Goal: Task Accomplishment & Management: Use online tool/utility

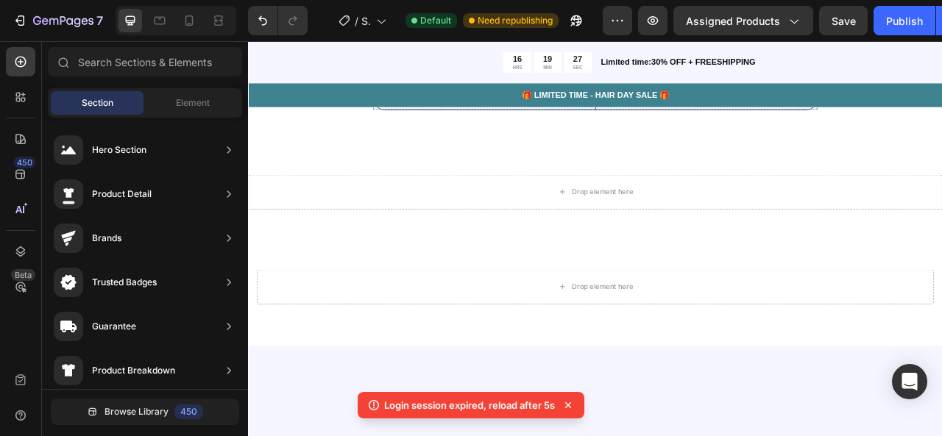
scroll to position [218, 0]
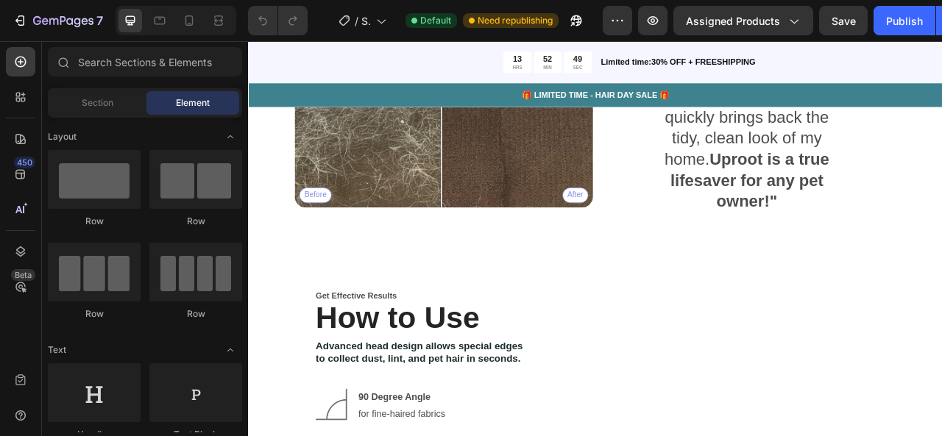
scroll to position [1932, 0]
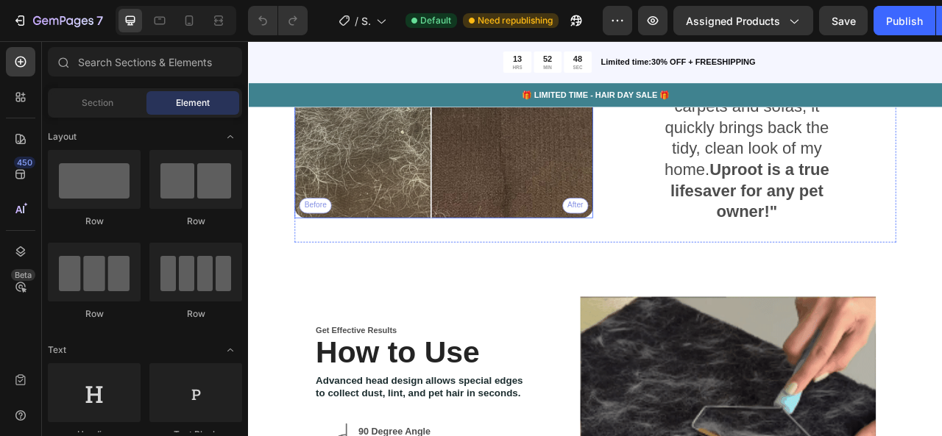
drag, startPoint x: 525, startPoint y: 216, endPoint x: 481, endPoint y: 216, distance: 44.2
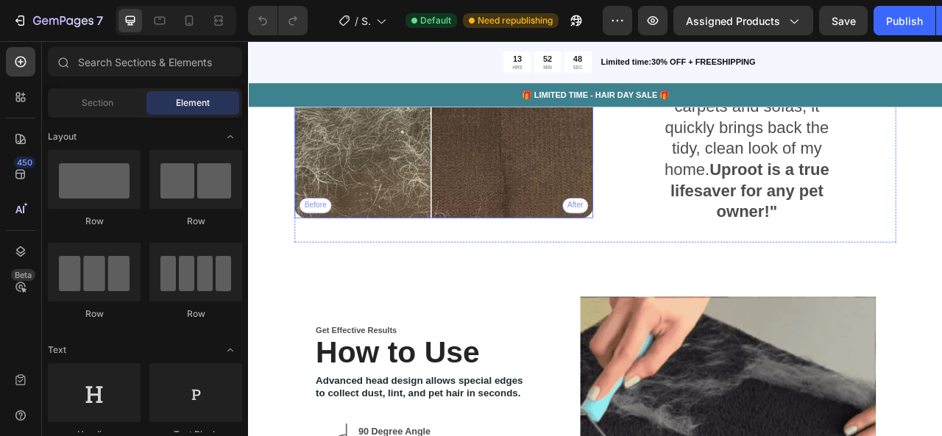
click at [481, 216] on div "Before After" at bounding box center [497, 77] width 380 height 380
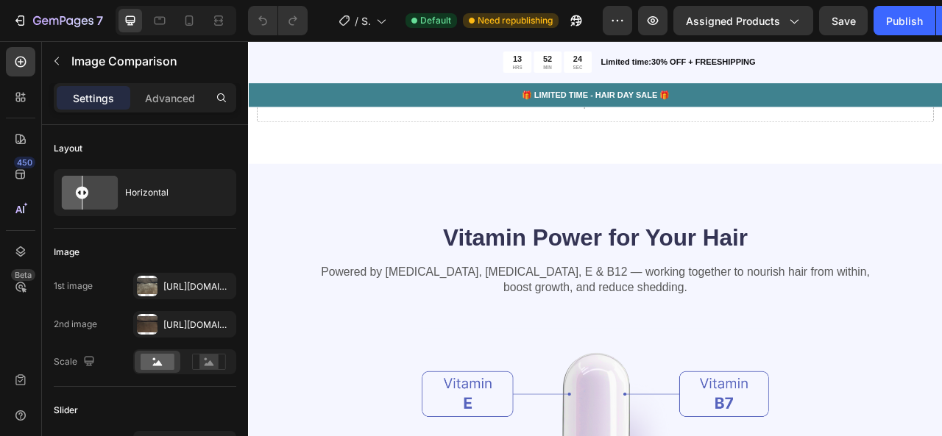
scroll to position [3284, 0]
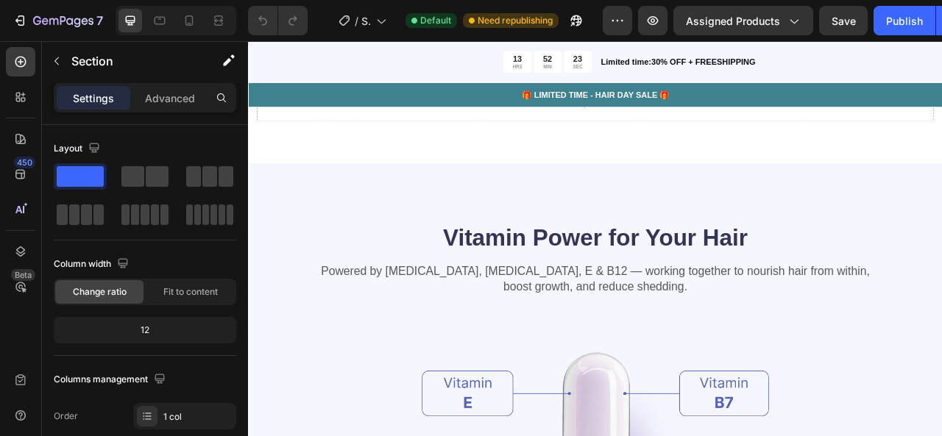
click at [463, 23] on div "Drop element here" at bounding box center [689, 1] width 883 height 44
click at [679, 7] on div "Drop element here" at bounding box center [698, 1] width 78 height 12
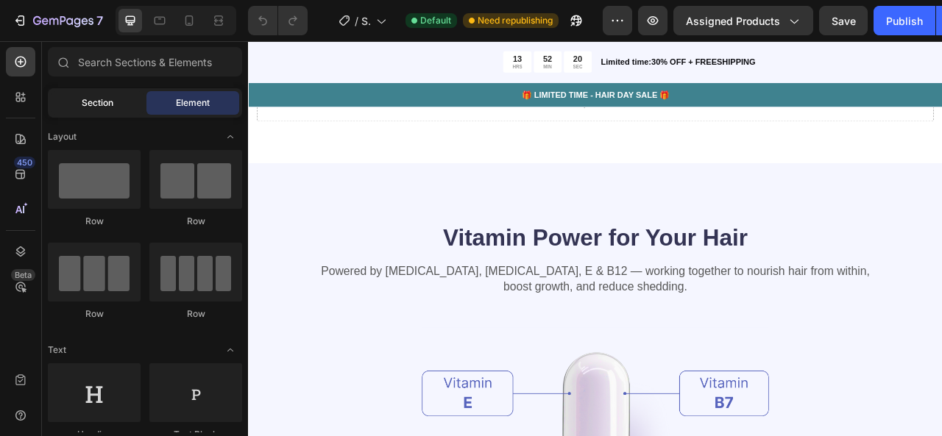
click at [99, 102] on span "Section" at bounding box center [98, 102] width 32 height 13
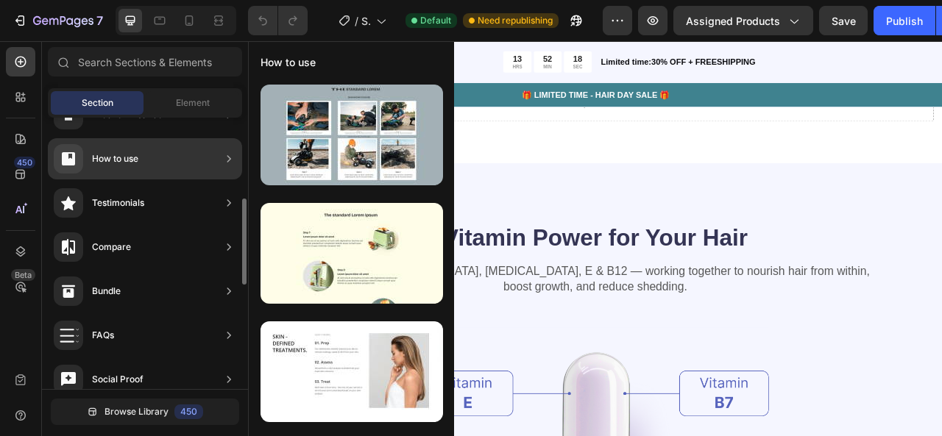
scroll to position [257, 0]
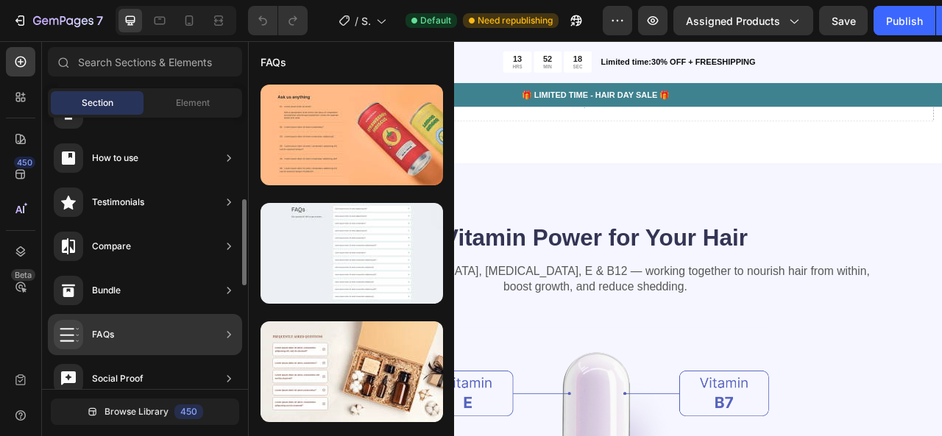
click at [141, 335] on div "FAQs" at bounding box center [145, 334] width 194 height 41
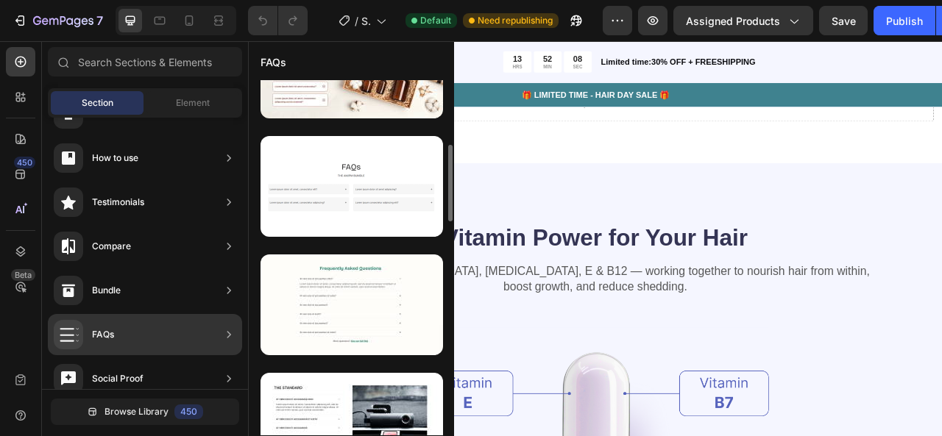
scroll to position [0, 0]
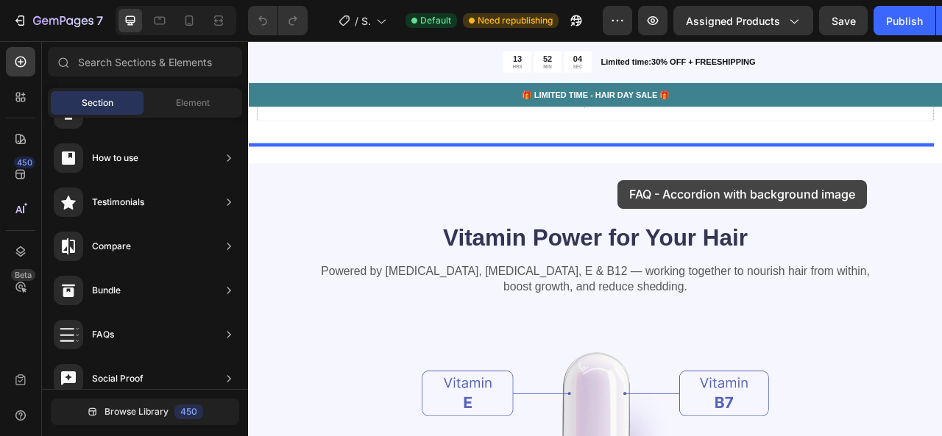
drag, startPoint x: 603, startPoint y: 411, endPoint x: 718, endPoint y: 218, distance: 224.8
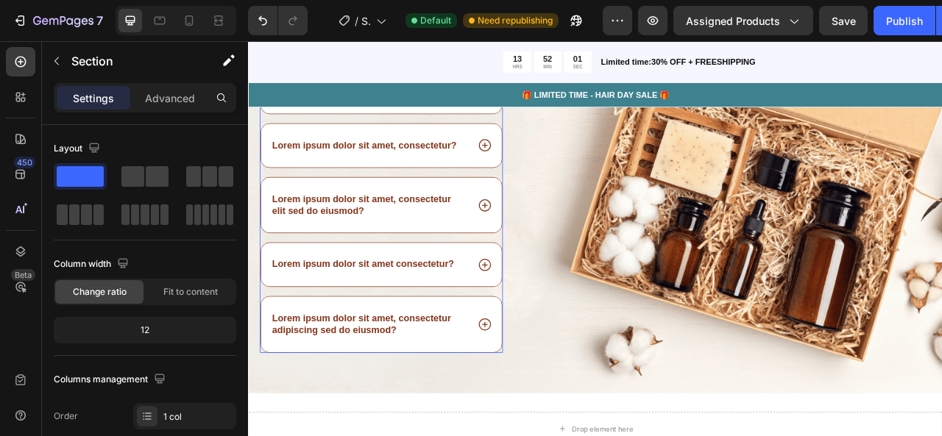
click at [530, 133] on div "Lorem ipsum dolor sit amet, consectetur adipiscing elit, sed do eiusmod?" at bounding box center [417, 98] width 306 height 71
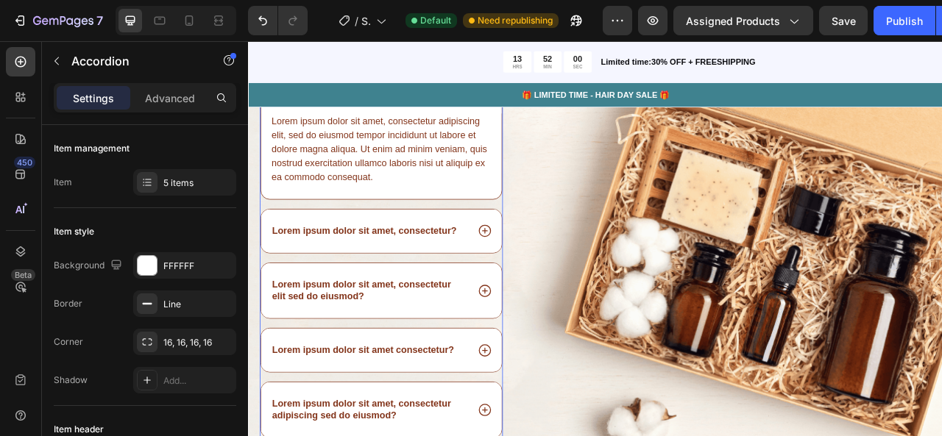
click at [530, 133] on div "Lorem ipsum dolor sit amet, consectetur adipiscing elit, sed do eiusmod?" at bounding box center [417, 98] width 306 height 71
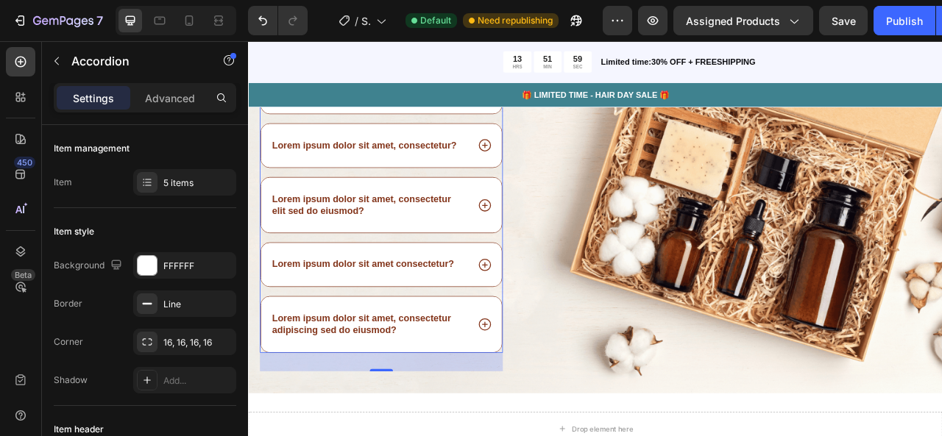
click at [515, 184] on div "Lorem ipsum dolor sit amet, consectetur?" at bounding box center [402, 174] width 252 height 20
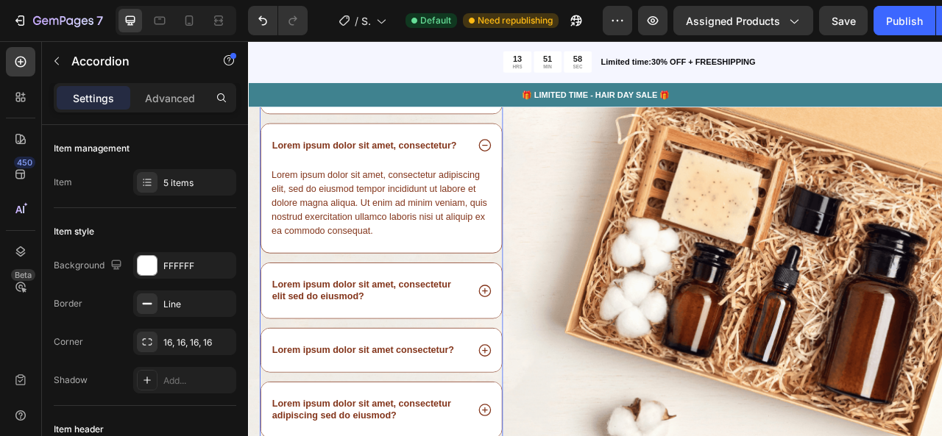
click at [515, 184] on div "Lorem ipsum dolor sit amet, consectetur?" at bounding box center [402, 174] width 252 height 20
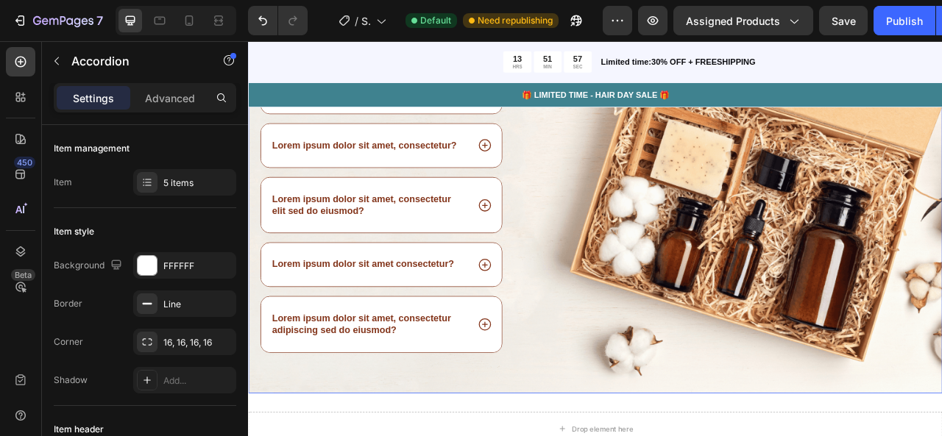
click at [808, 308] on div "Image" at bounding box center [880, 251] width 503 height 475
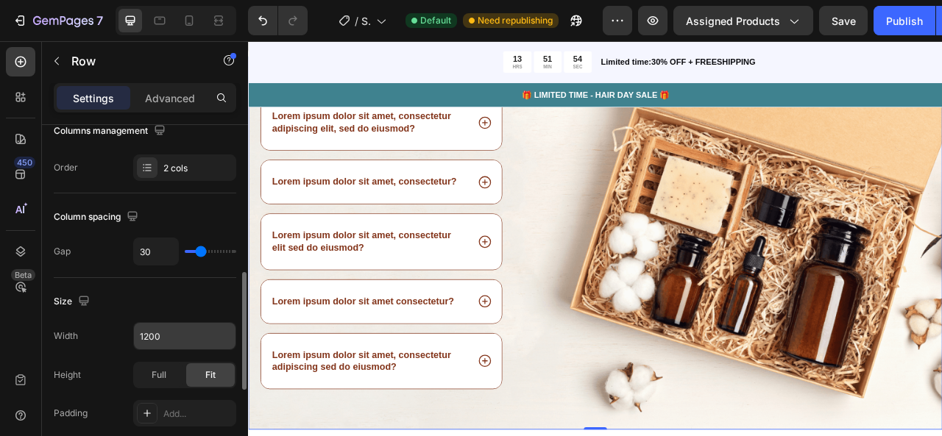
scroll to position [321, 0]
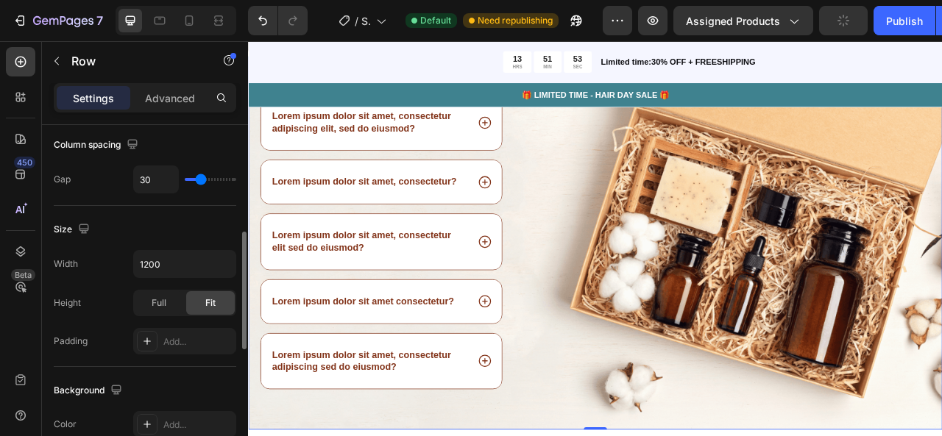
click at [876, 347] on div "Image" at bounding box center [880, 297] width 503 height 475
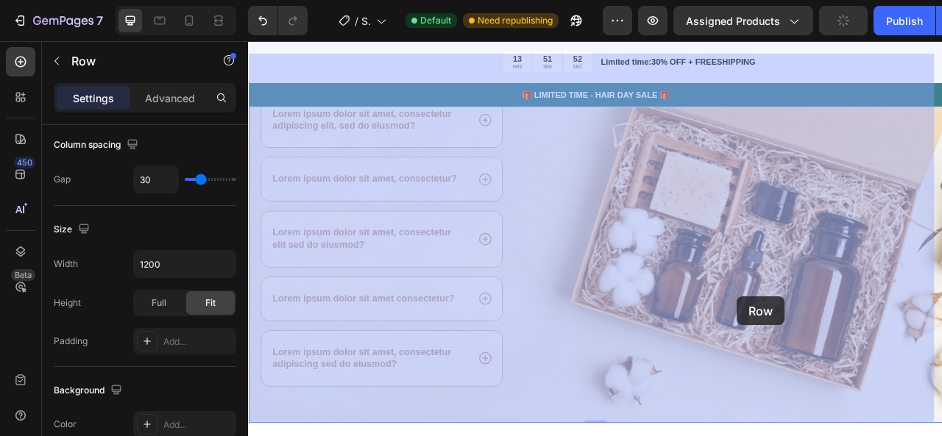
scroll to position [3486, 0]
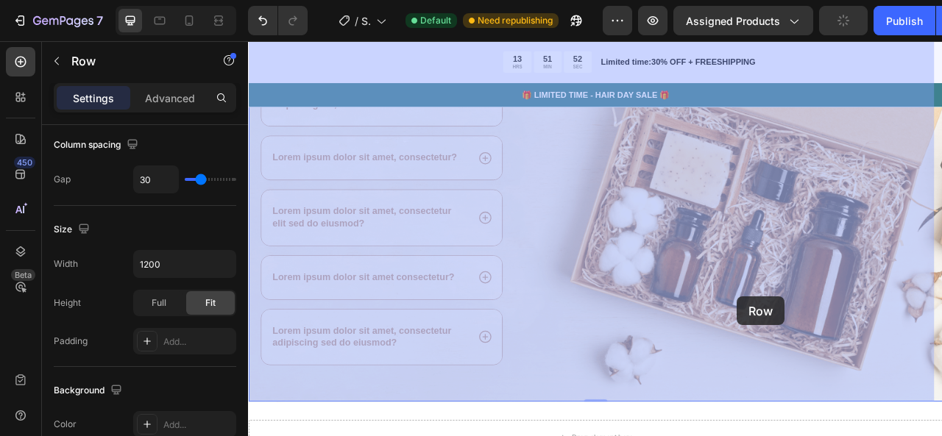
drag, startPoint x: 876, startPoint y: 347, endPoint x: 867, endPoint y: 366, distance: 21.1
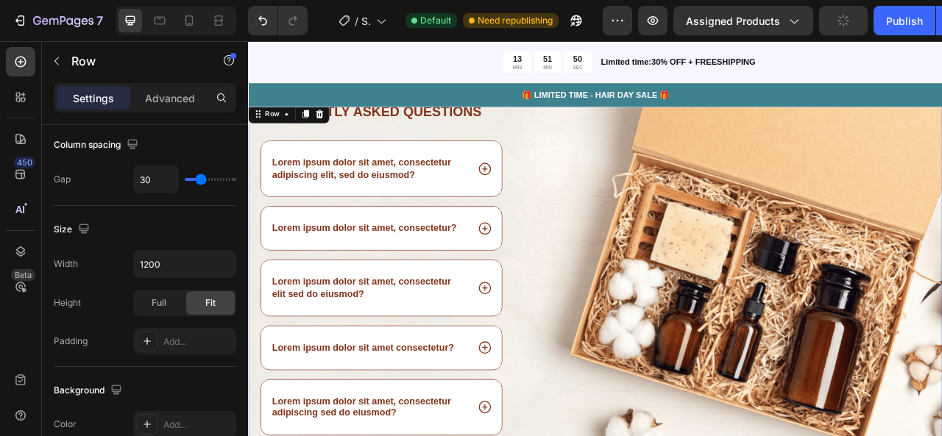
scroll to position [3396, 0]
click at [941, 224] on div "Image" at bounding box center [880, 357] width 503 height 475
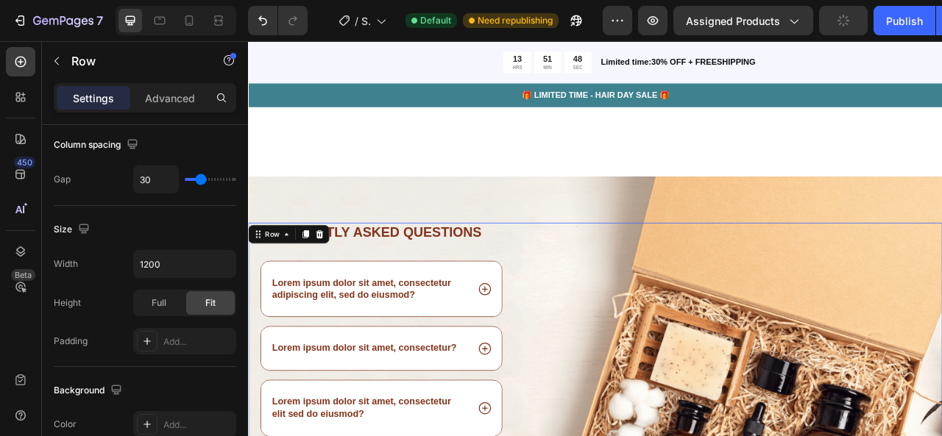
scroll to position [3246, 0]
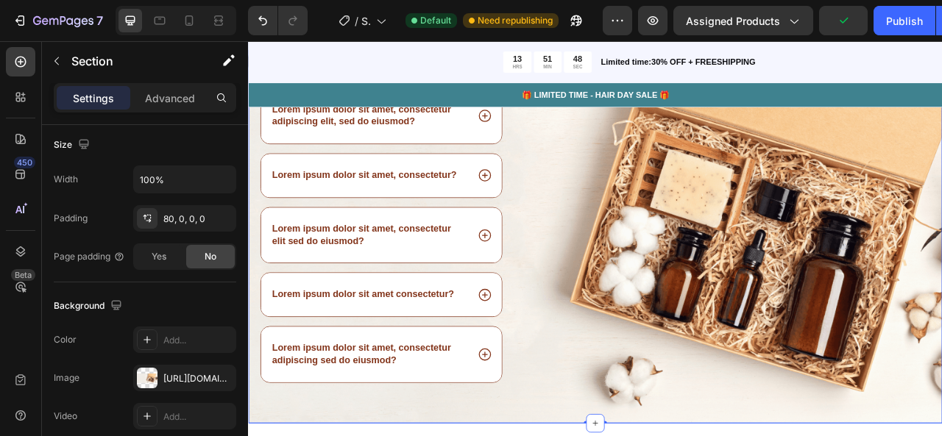
click at [938, 227] on div "Frequently asked questions Heading Lorem ipsum dolor sit amet, consectetur adip…" at bounding box center [689, 260] width 883 height 534
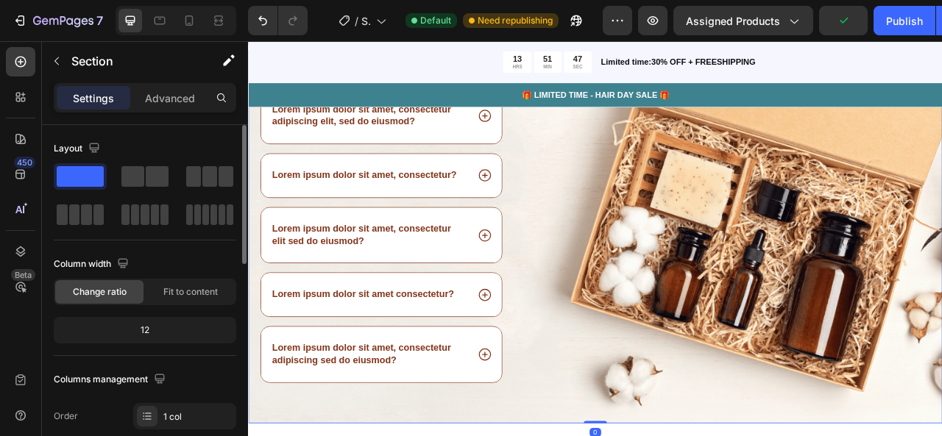
click at [919, 311] on div "Image" at bounding box center [880, 289] width 503 height 475
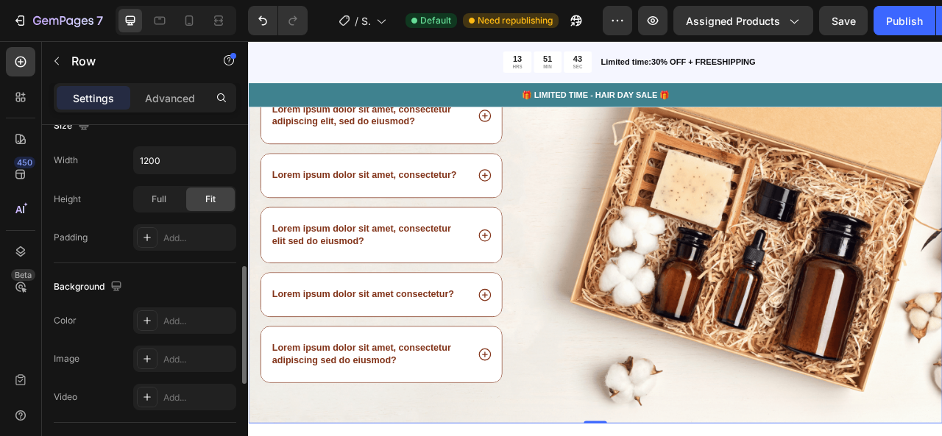
scroll to position [568, 0]
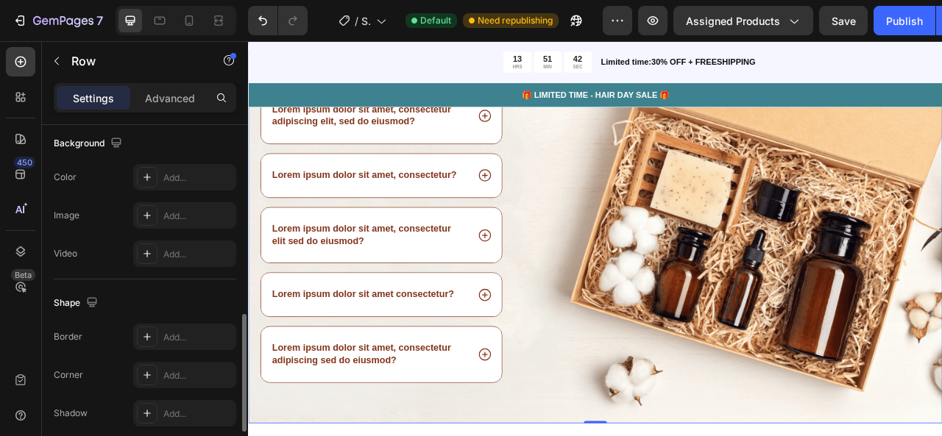
click at [907, 436] on div "Image" at bounding box center [880, 289] width 503 height 475
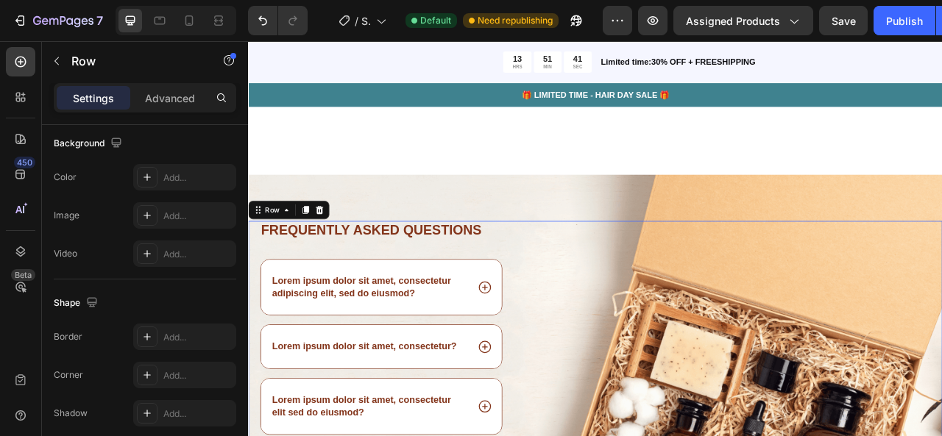
scroll to position [3545, 0]
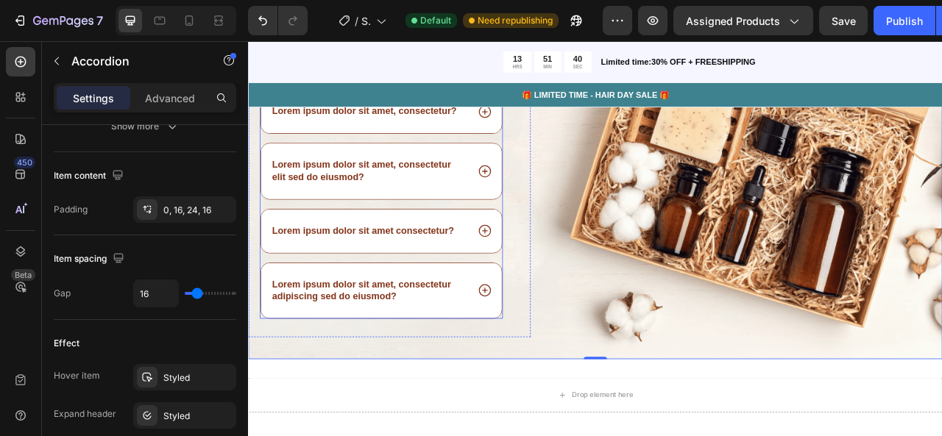
click at [494, 369] on div "Lorem ipsum dolor sit amet, consectetur adipiscing sed do eiusmod?" at bounding box center [402, 358] width 252 height 35
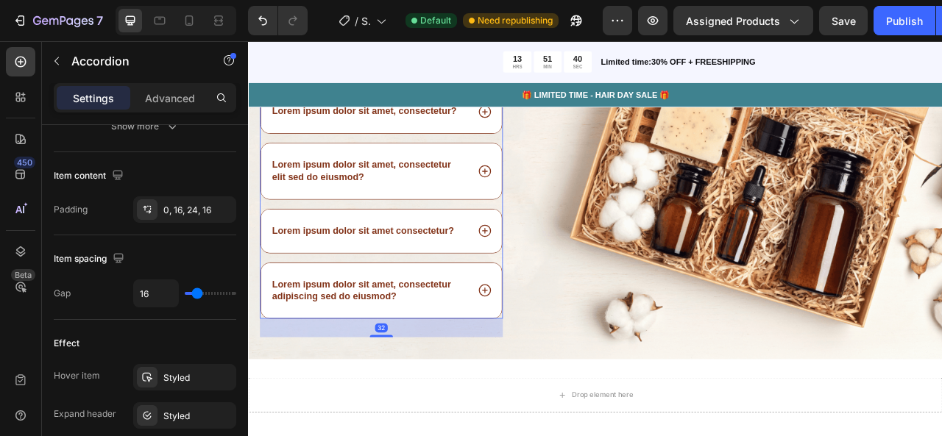
scroll to position [0, 0]
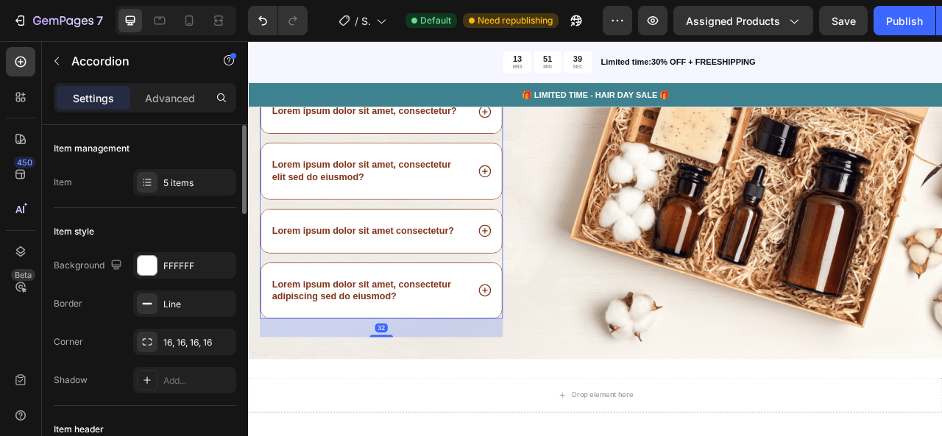
click at [500, 344] on p "Lorem ipsum dolor sit amet, consectetur adipiscing sed do eiusmod?" at bounding box center [401, 359] width 247 height 31
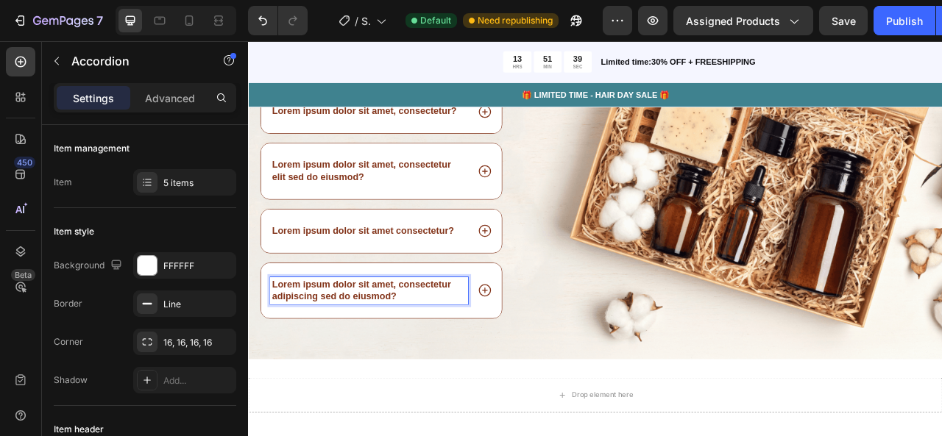
click at [497, 347] on p "Lorem ipsum dolor sit amet, consectetur adipiscing sed do eiusmod?" at bounding box center [401, 359] width 247 height 31
click at [541, 355] on icon at bounding box center [548, 358] width 19 height 19
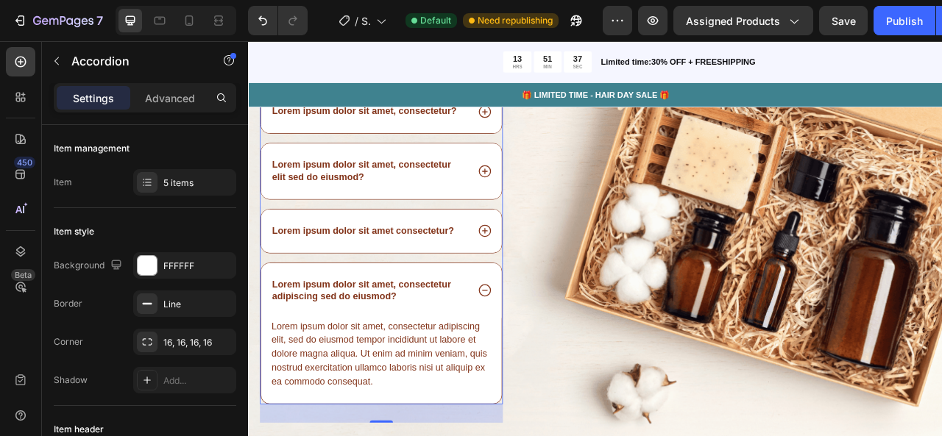
click at [541, 354] on icon at bounding box center [548, 358] width 15 height 15
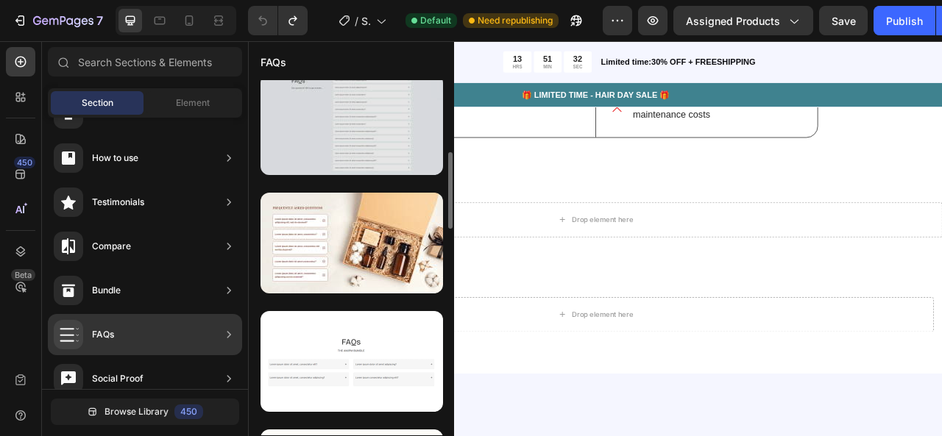
scroll to position [169, 0]
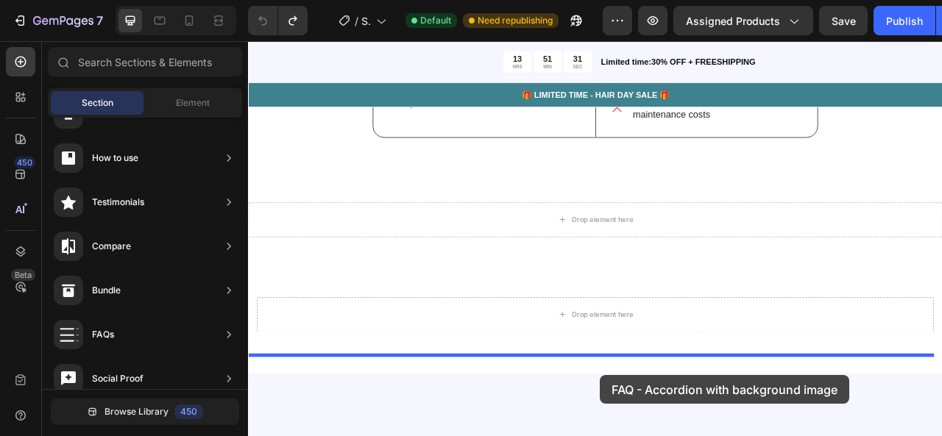
drag, startPoint x: 600, startPoint y: 251, endPoint x: 688, endPoint y: 464, distance: 231.0
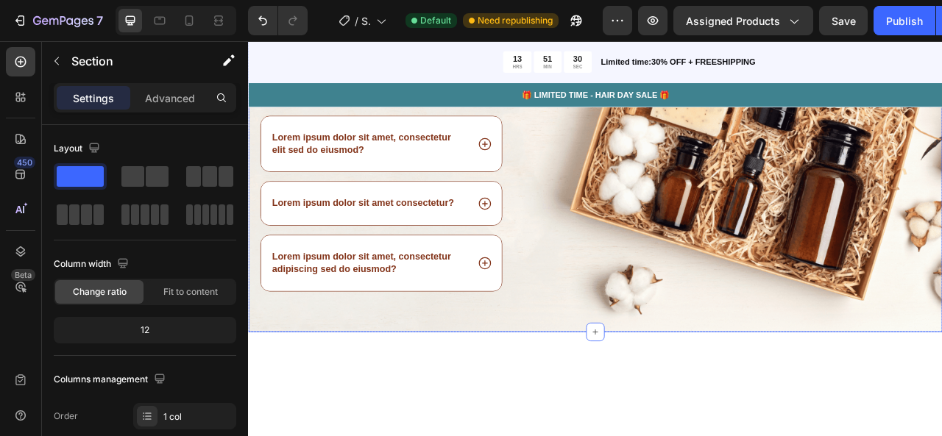
scroll to position [3363, 0]
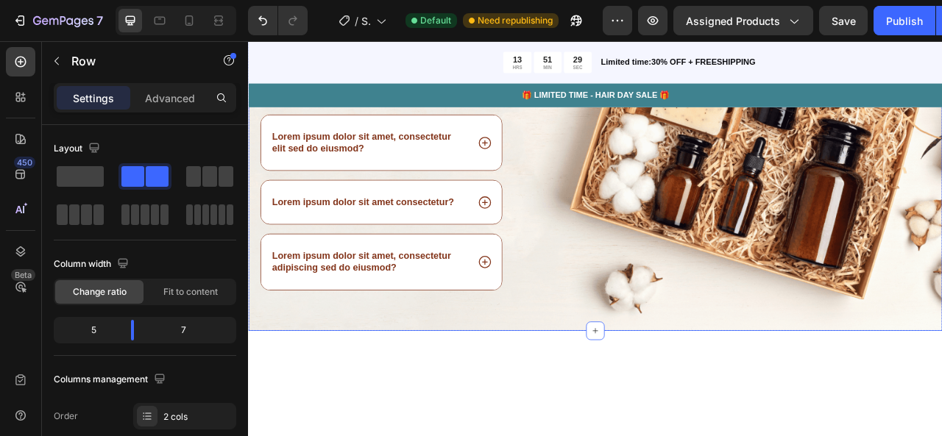
click at [729, 323] on div "Image" at bounding box center [880, 171] width 503 height 475
click at [867, 187] on div "Image" at bounding box center [880, 171] width 503 height 475
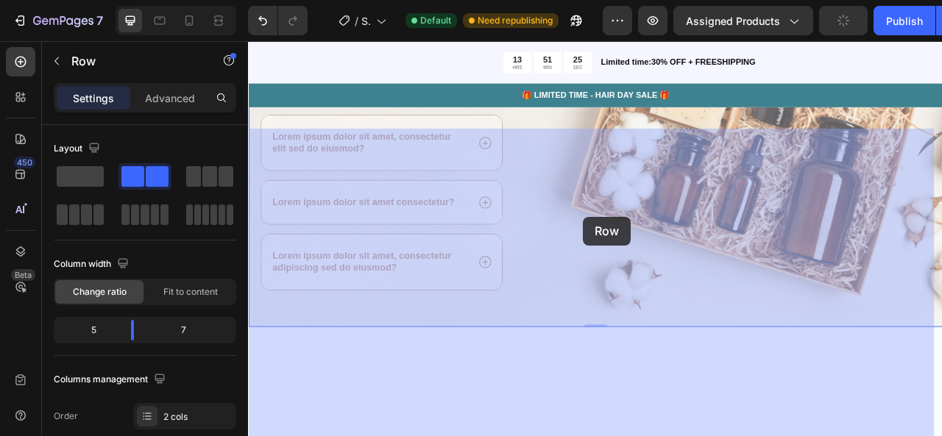
drag, startPoint x: 863, startPoint y: 190, endPoint x: 786, endPoint y: 284, distance: 121.8
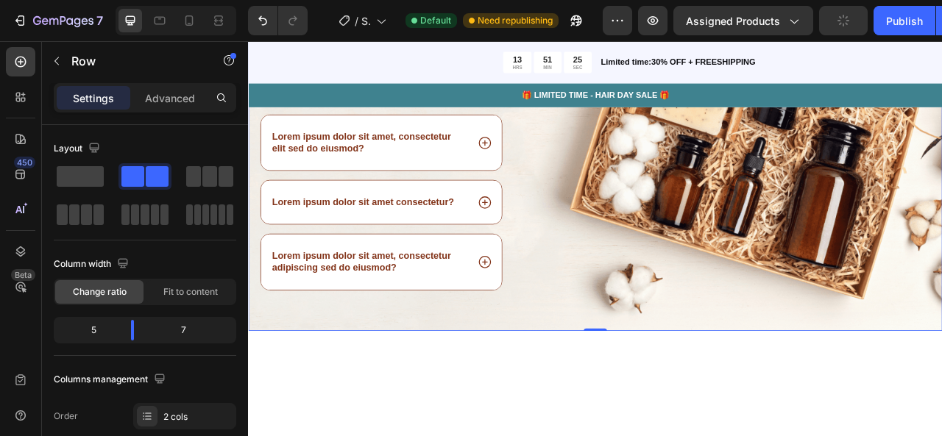
scroll to position [3536, 0]
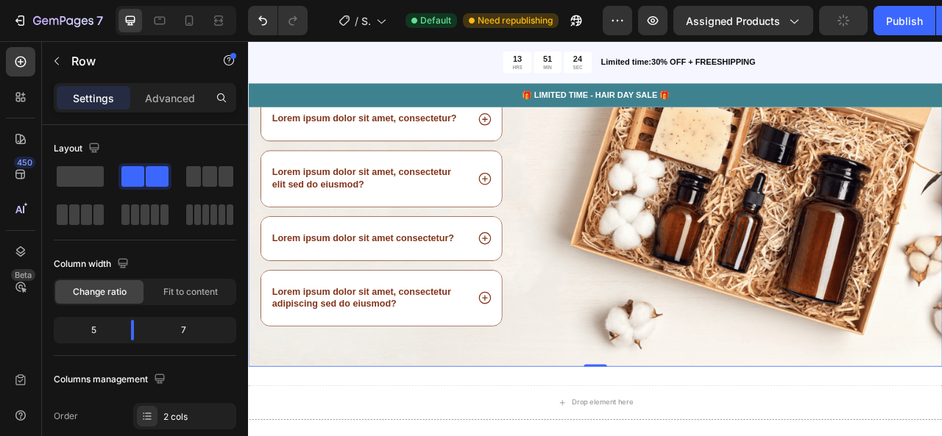
click at [941, 319] on div "Image" at bounding box center [880, 217] width 503 height 475
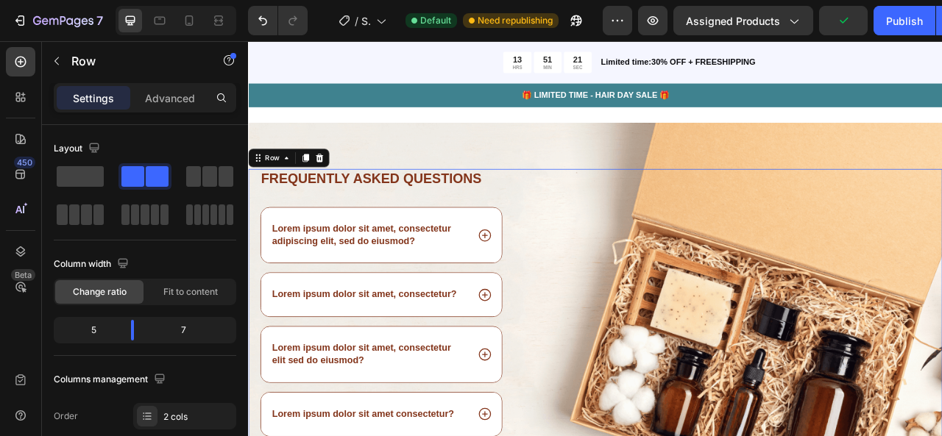
scroll to position [3278, 0]
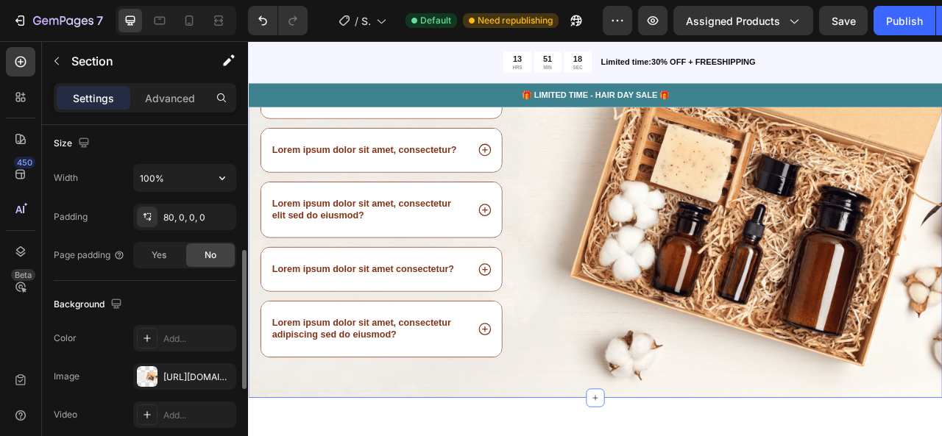
scroll to position [320, 0]
click at [166, 375] on div "https://cdn.shopify.com/s/files/1/0763/2483/1487/files/gempages_583688046814167…" at bounding box center [184, 379] width 43 height 13
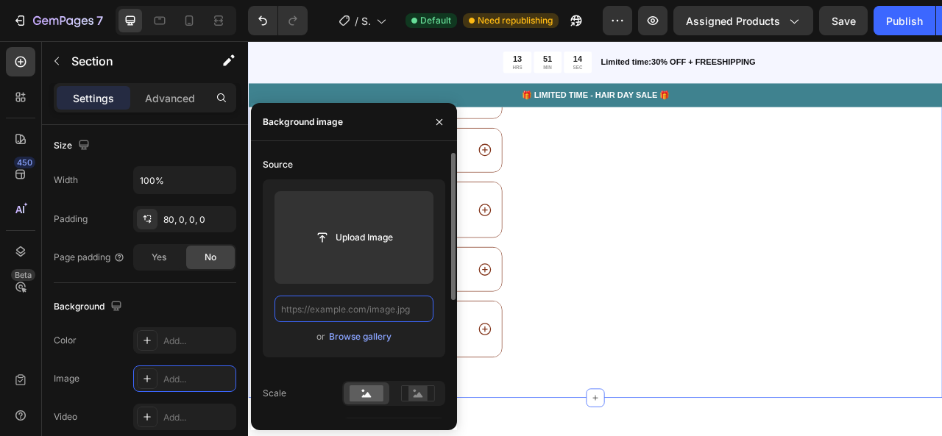
scroll to position [0, 0]
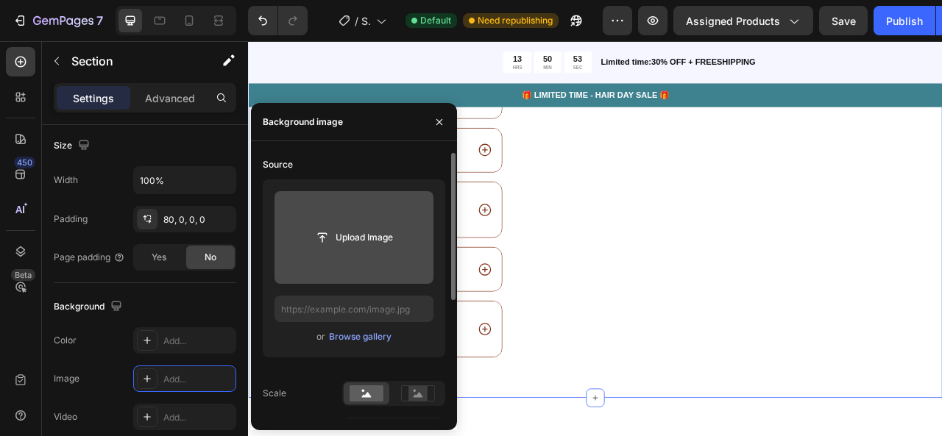
click at [337, 225] on input "file" at bounding box center [354, 237] width 102 height 25
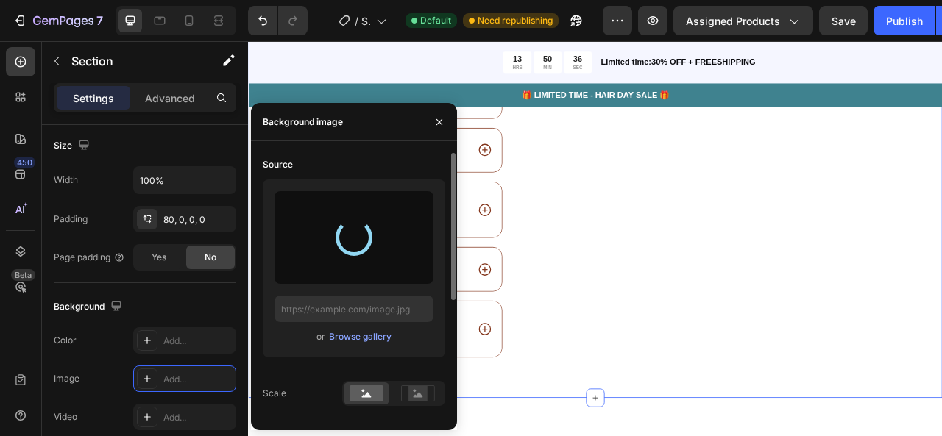
type input "https://cdn.shopify.com/s/files/1/0763/2483/1487/files/gempages_583688046814167…"
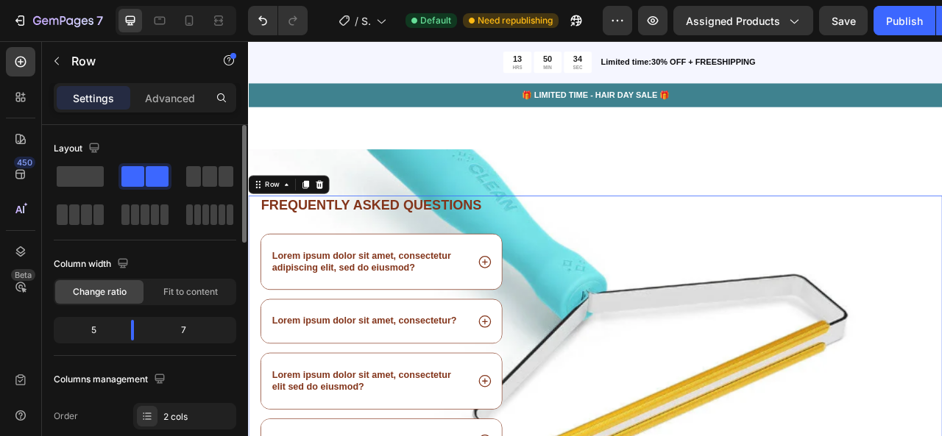
scroll to position [3449, 0]
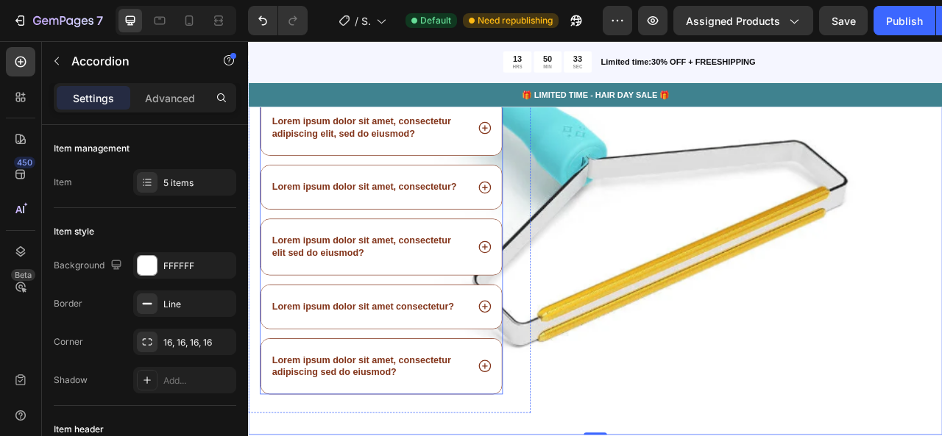
click at [499, 294] on p "Lorem ipsum dolor sit amet, consectetur elit sed do eiusmod?" at bounding box center [401, 303] width 247 height 31
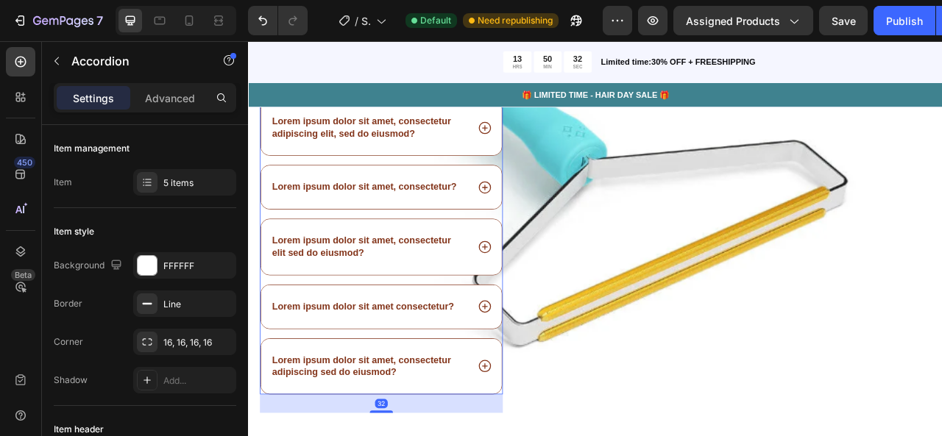
click at [539, 298] on icon at bounding box center [548, 303] width 19 height 19
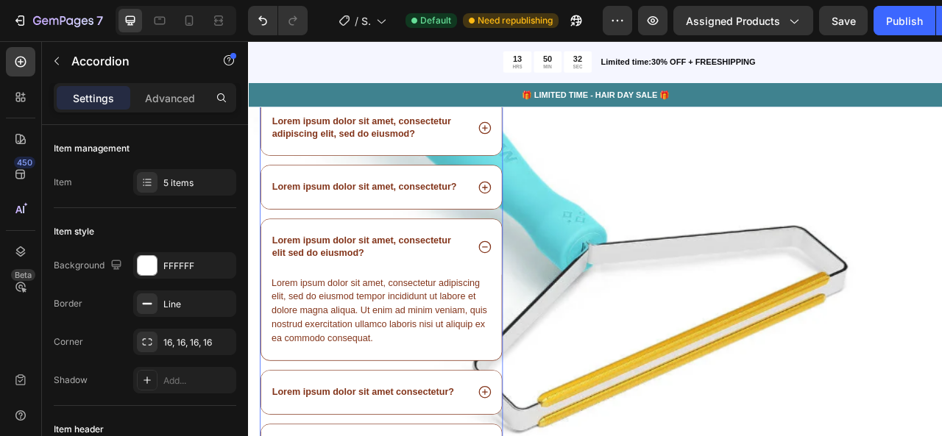
click at [539, 298] on icon at bounding box center [548, 303] width 19 height 19
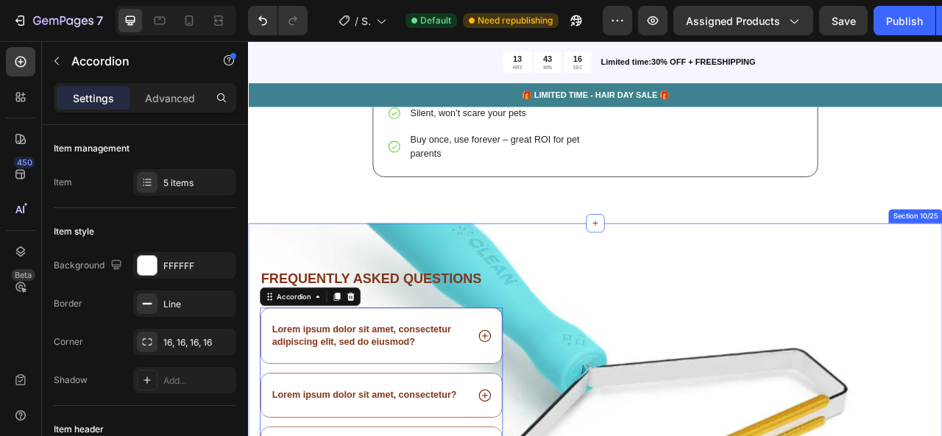
scroll to position [3350, 0]
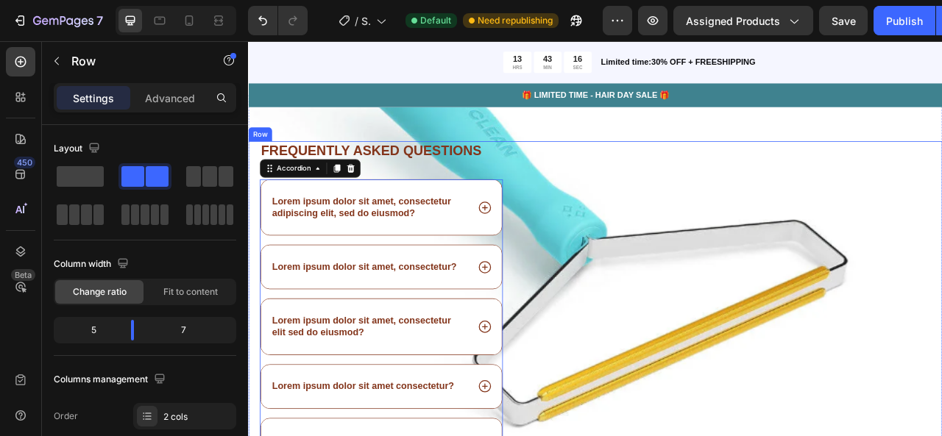
click at [715, 284] on div "Image" at bounding box center [880, 406] width 503 height 475
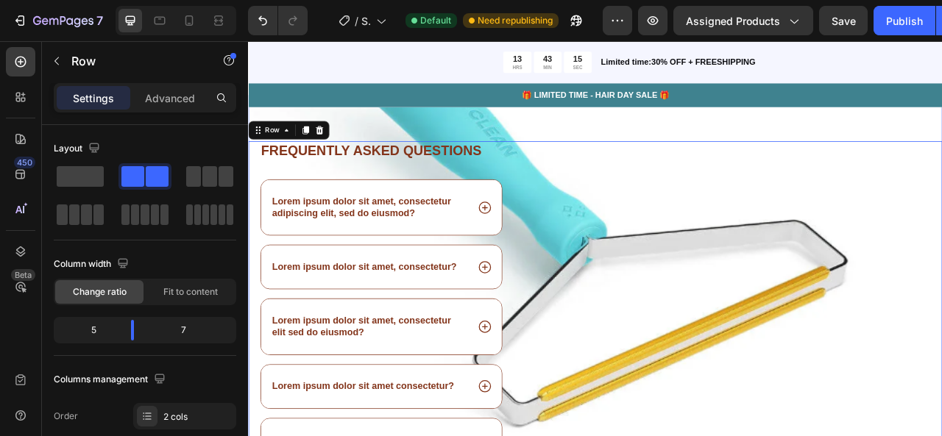
click at [718, 138] on div "Frequently asked questions Heading Lorem ipsum dolor sit amet, consectetur adip…" at bounding box center [689, 377] width 883 height 534
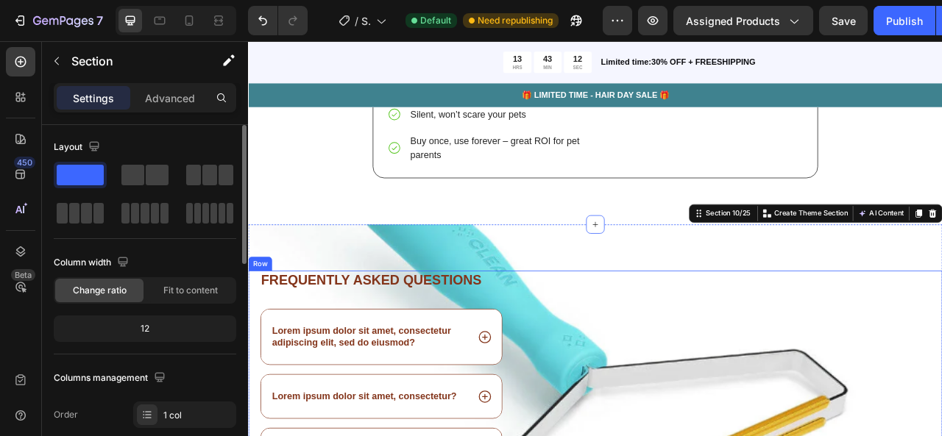
scroll to position [3182, 0]
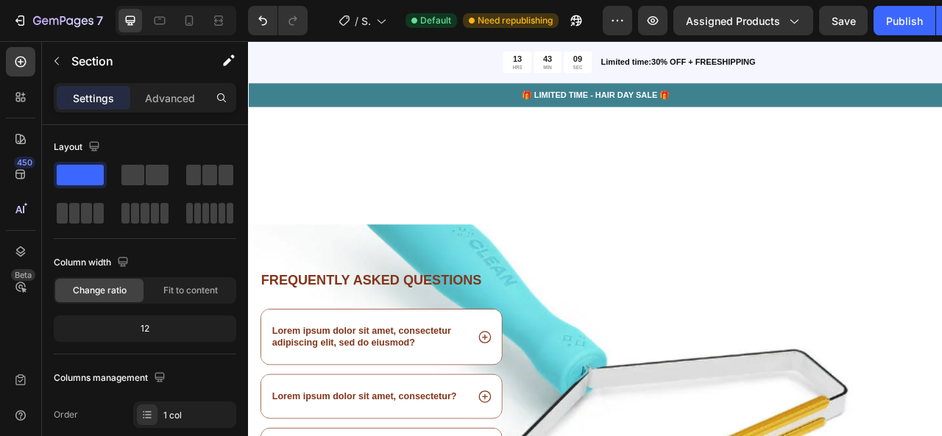
scroll to position [3622, 0]
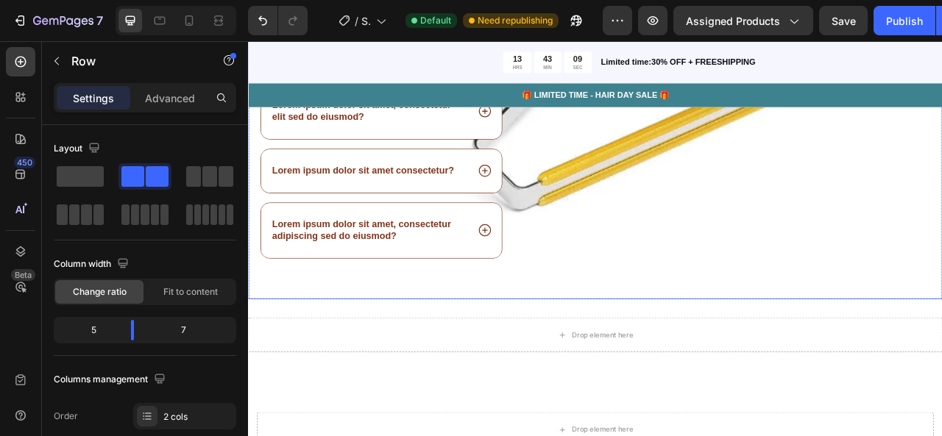
click at [941, 202] on div "Image" at bounding box center [880, 131] width 503 height 475
click at [725, 355] on div "Image" at bounding box center [880, 131] width 503 height 475
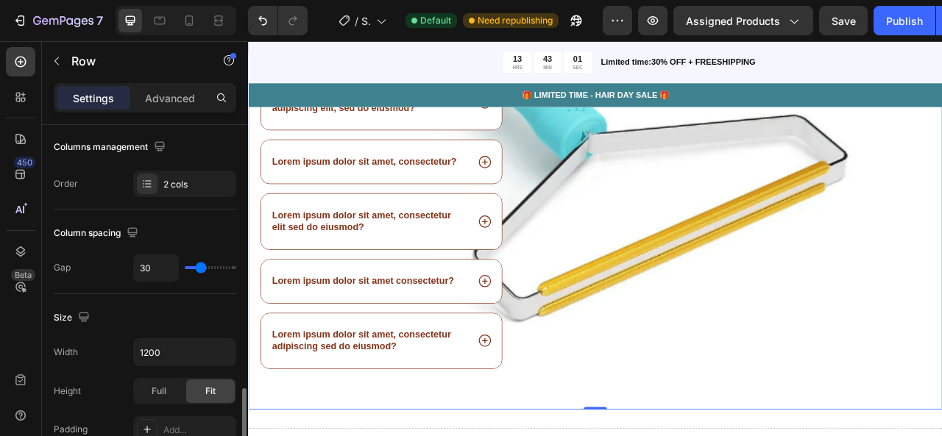
scroll to position [0, 0]
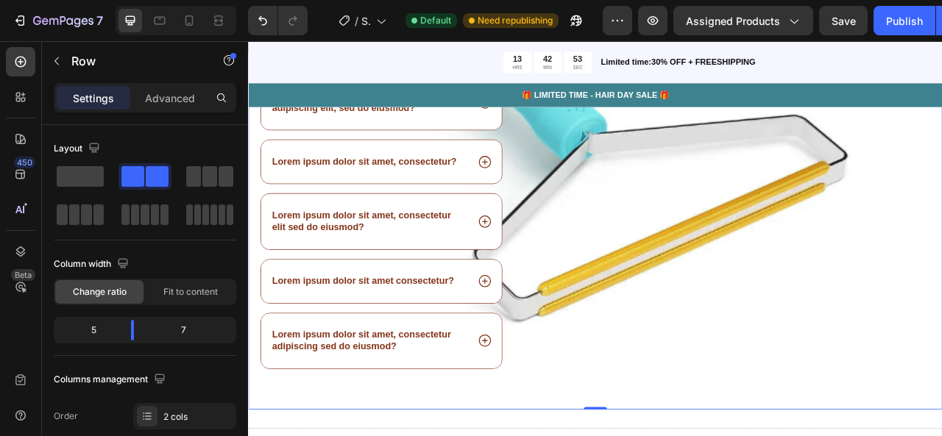
click at [720, 204] on div "Image" at bounding box center [880, 272] width 503 height 475
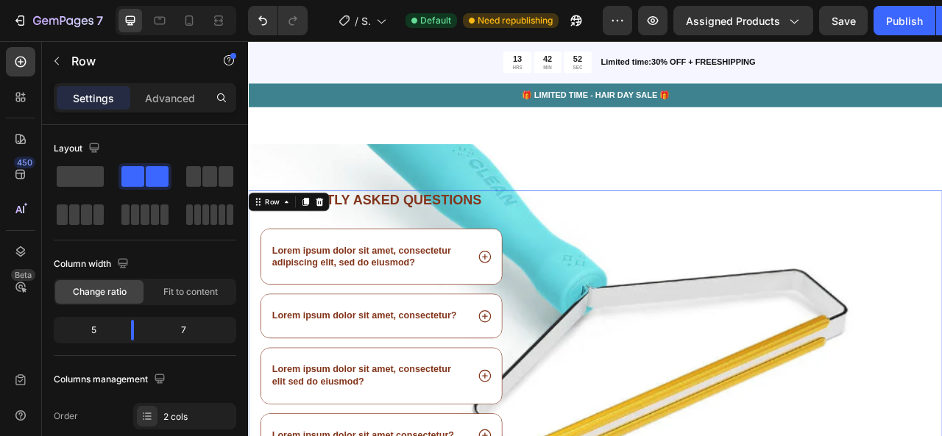
scroll to position [3282, 0]
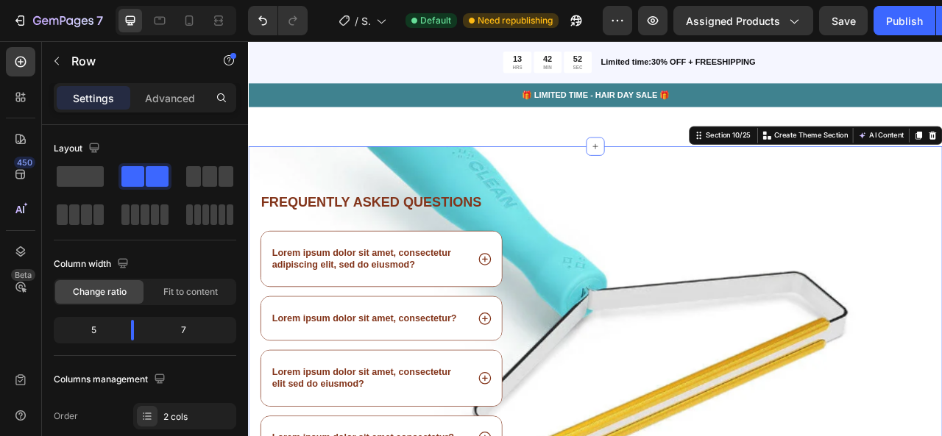
click at [606, 187] on div "Frequently asked questions Heading Lorem ipsum dolor sit amet, consectetur adip…" at bounding box center [689, 442] width 883 height 534
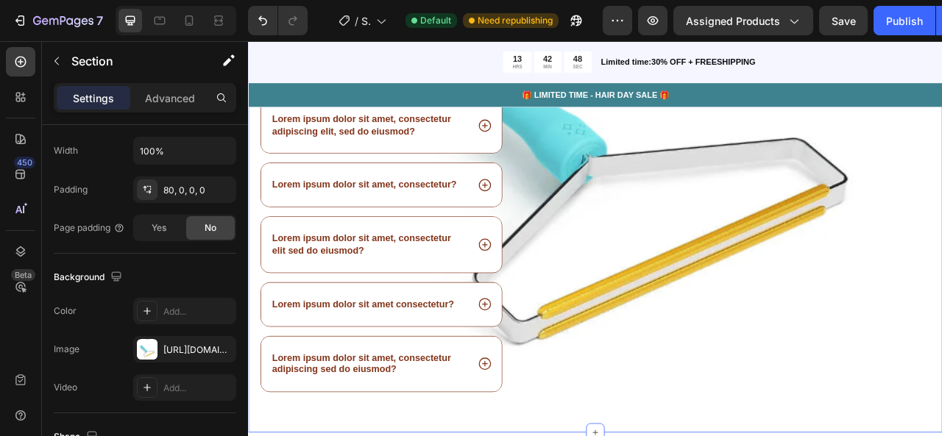
scroll to position [484, 0]
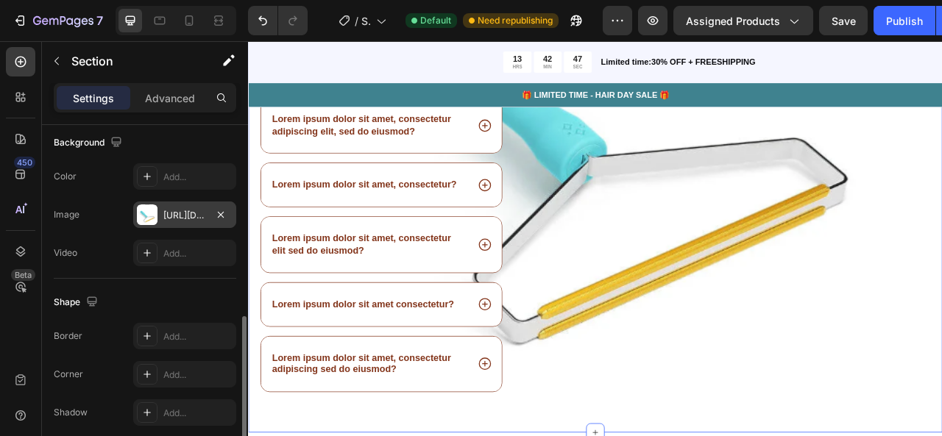
click at [200, 209] on div "https://cdn.shopify.com/s/files/1/0763/2483/1487/files/gempages_583688046814167…" at bounding box center [184, 215] width 43 height 13
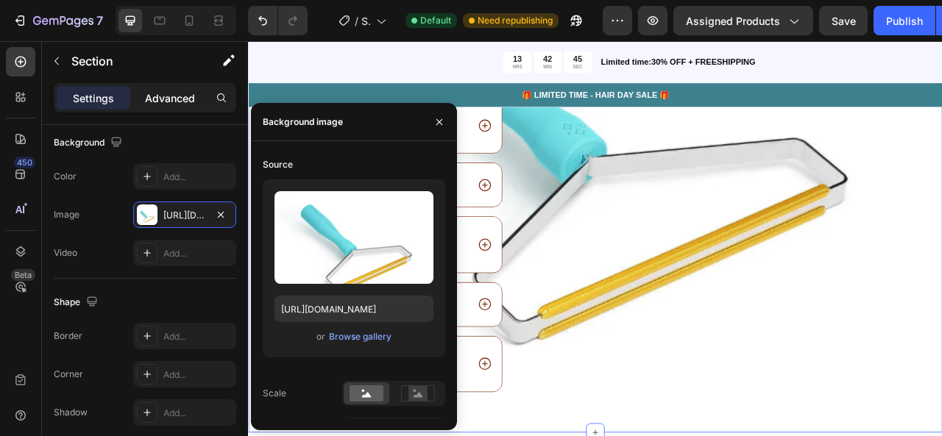
click at [176, 99] on p "Advanced" at bounding box center [170, 98] width 50 height 15
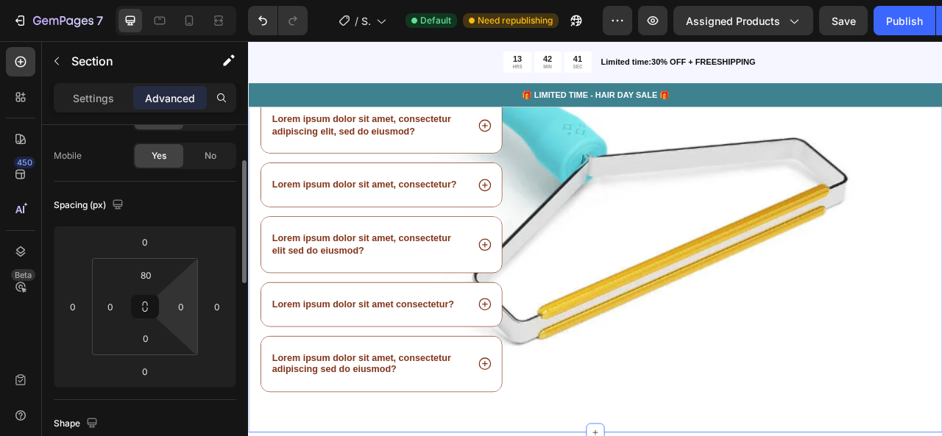
scroll to position [102, 0]
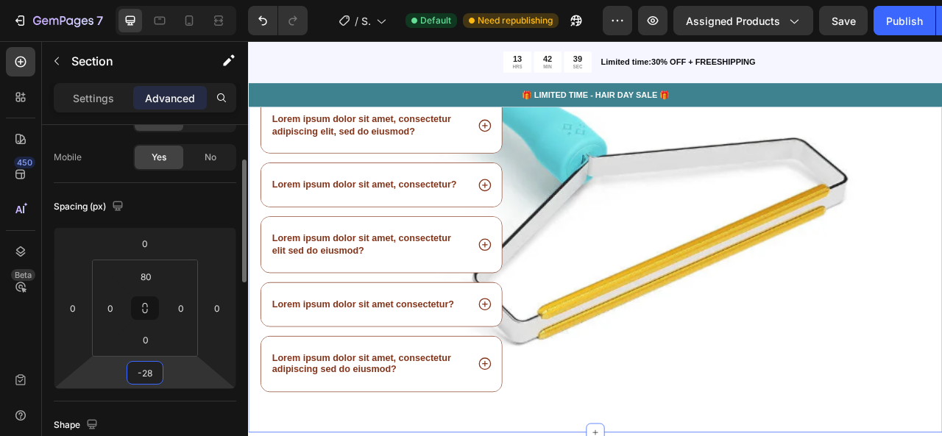
drag, startPoint x: 170, startPoint y: 403, endPoint x: 171, endPoint y: 369, distance: 34.6
click at [170, 0] on html "7 / Shopify Original Product Template Default Need republishing Preview Assigne…" at bounding box center [471, 0] width 942 height 0
type input "-26"
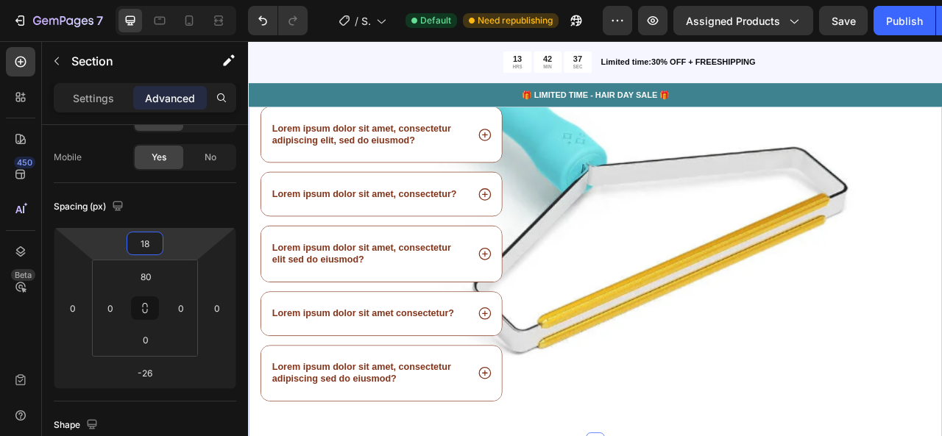
type input "16"
drag, startPoint x: 174, startPoint y: 224, endPoint x: 173, endPoint y: 241, distance: 16.9
click at [173, 0] on html "7 / Shopify Original Product Template Default Need republishing Preview Assigne…" at bounding box center [471, 0] width 942 height 0
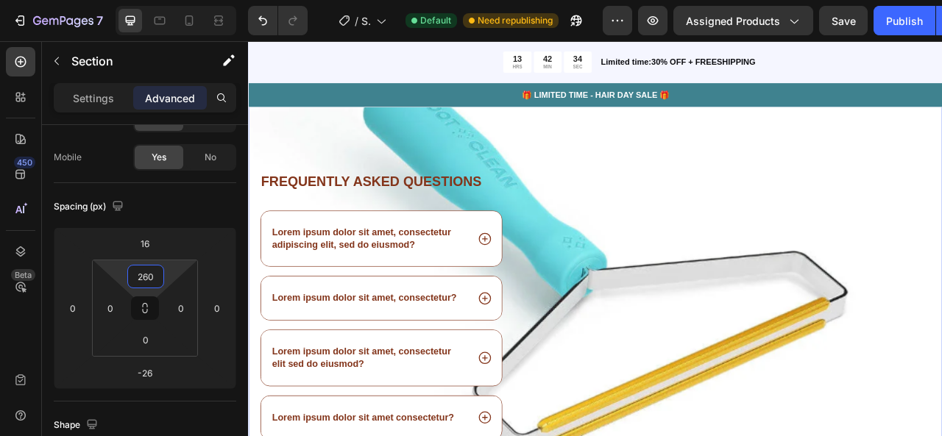
drag, startPoint x: 167, startPoint y: 269, endPoint x: 157, endPoint y: 213, distance: 56.9
click at [157, 0] on html "7 / Shopify Original Product Template Default Need republishing Preview Assigne…" at bounding box center [471, 0] width 942 height 0
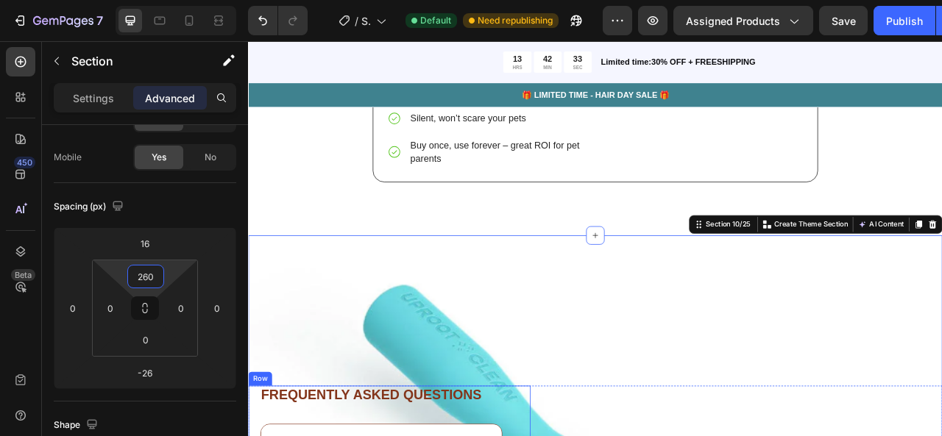
scroll to position [3181, 0]
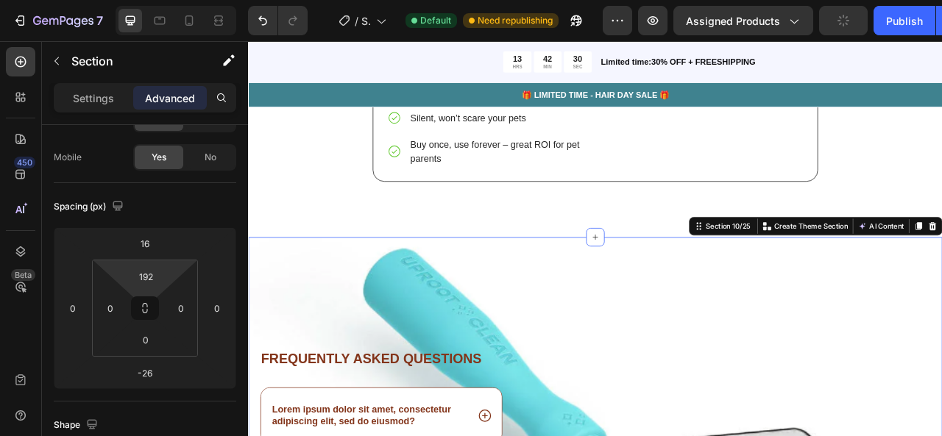
type input "190"
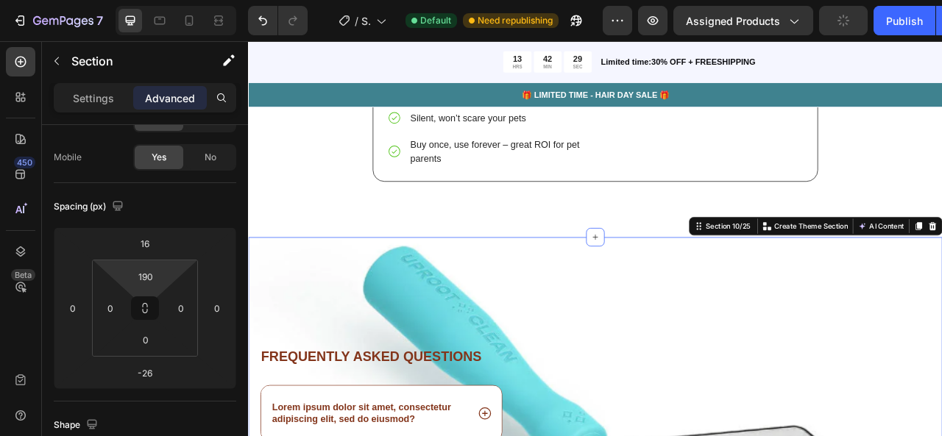
drag, startPoint x: 173, startPoint y: 273, endPoint x: 180, endPoint y: 294, distance: 22.3
click at [180, 0] on html "7 / Shopify Original Product Template Default Need republishing Preview Assigne…" at bounding box center [471, 0] width 942 height 0
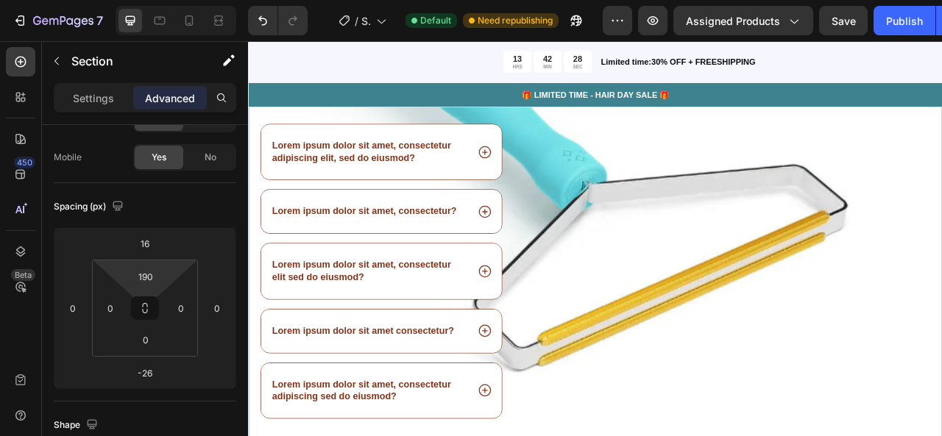
scroll to position [3509, 0]
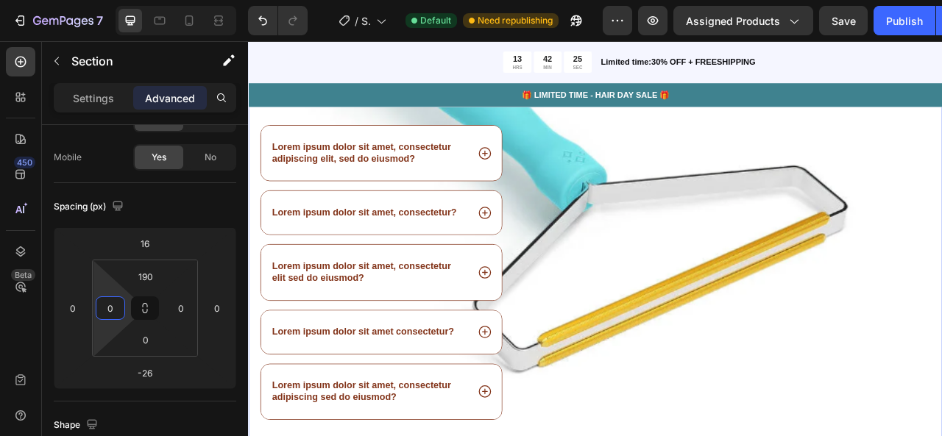
drag, startPoint x: 109, startPoint y: 328, endPoint x: 91, endPoint y: 328, distance: 17.7
click at [91, 0] on html "7 / Shopify Original Product Template Default Need republishing Preview Assigne…" at bounding box center [471, 0] width 942 height 0
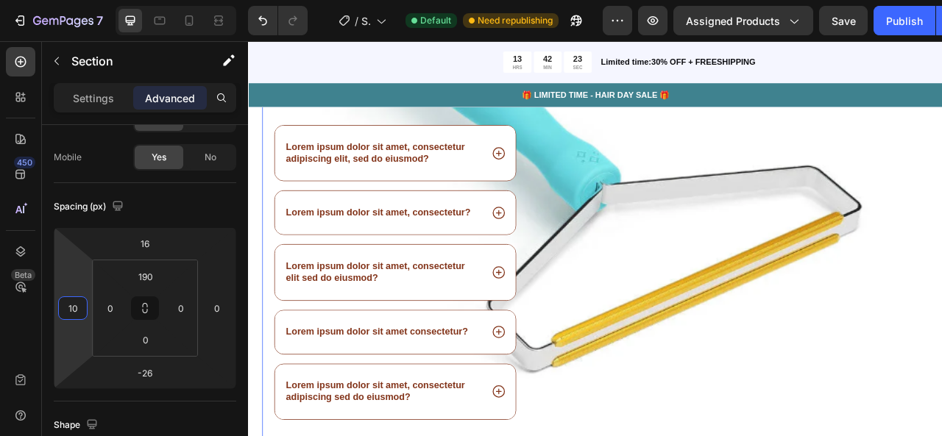
type input "6"
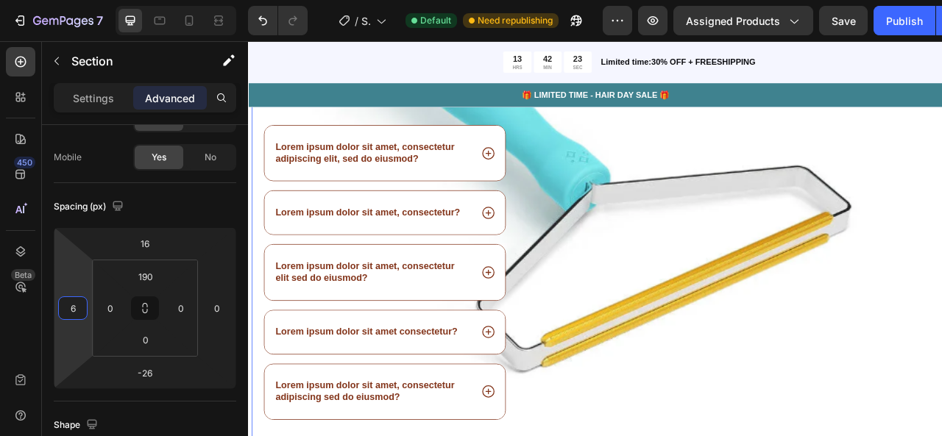
drag, startPoint x: 74, startPoint y: 339, endPoint x: 59, endPoint y: 336, distance: 15.6
click at [59, 0] on html "7 / Shopify Original Product Template Default Need republishing Preview Assigne…" at bounding box center [471, 0] width 942 height 0
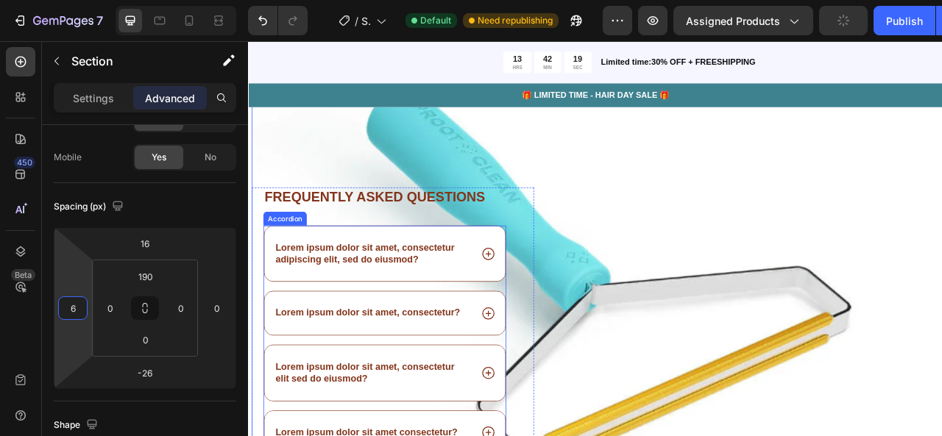
scroll to position [3360, 0]
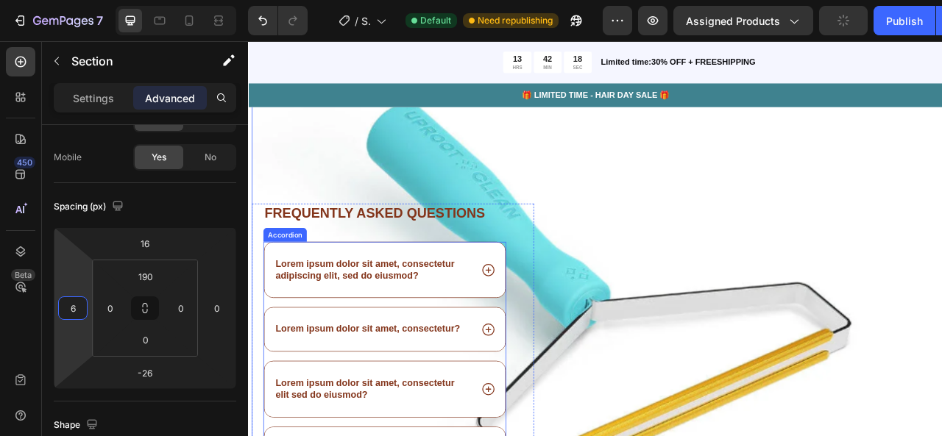
click at [459, 354] on div "Lorem ipsum dolor sit amet, consectetur adipiscing elit, sed do eiusmod?" at bounding box center [422, 332] width 306 height 71
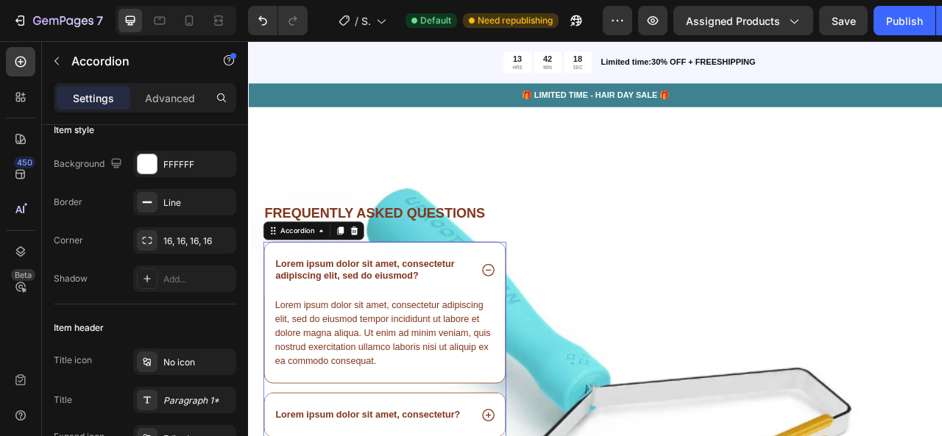
scroll to position [0, 0]
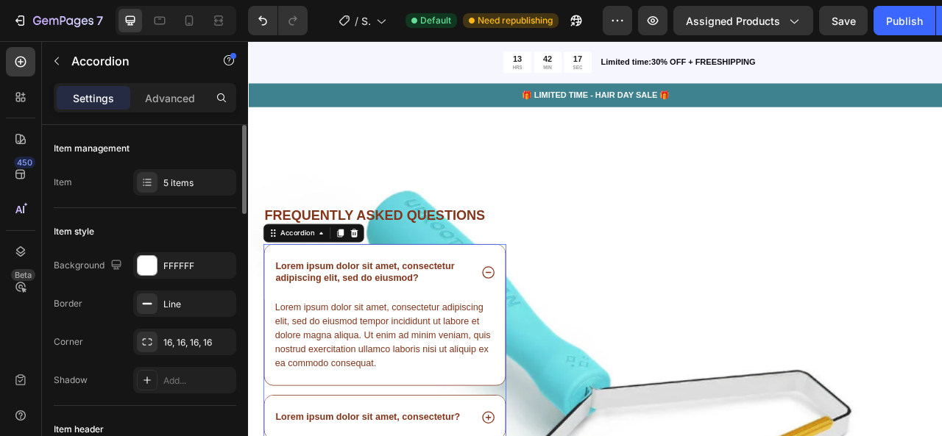
click at [460, 352] on div "Lorem ipsum dolor sit amet, consectetur adipiscing elit, sed do eiusmod?" at bounding box center [422, 335] width 306 height 71
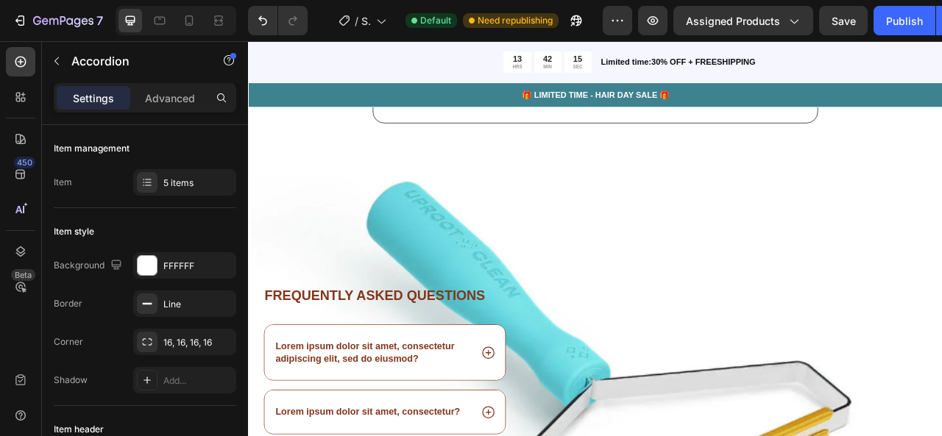
scroll to position [3385, 0]
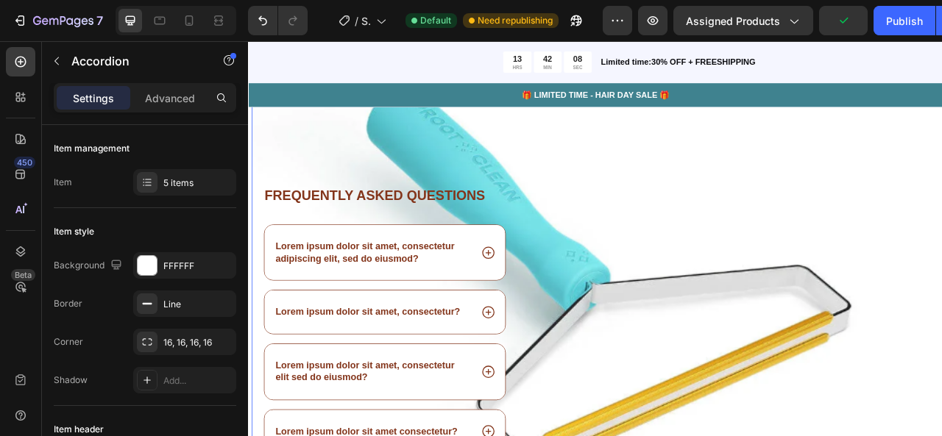
click at [728, 151] on div "Frequently asked questions Heading Lorem ipsum dolor sit amet, consectetur adip…" at bounding box center [693, 393] width 883 height 615
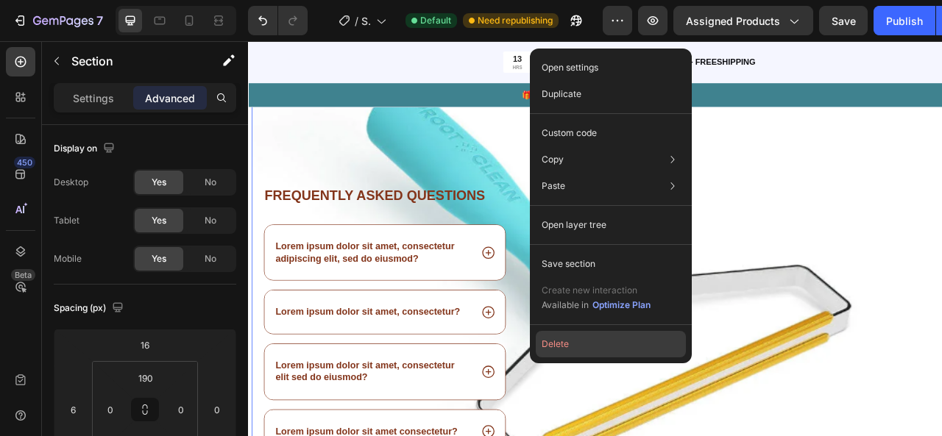
click at [570, 343] on button "Delete" at bounding box center [611, 344] width 150 height 26
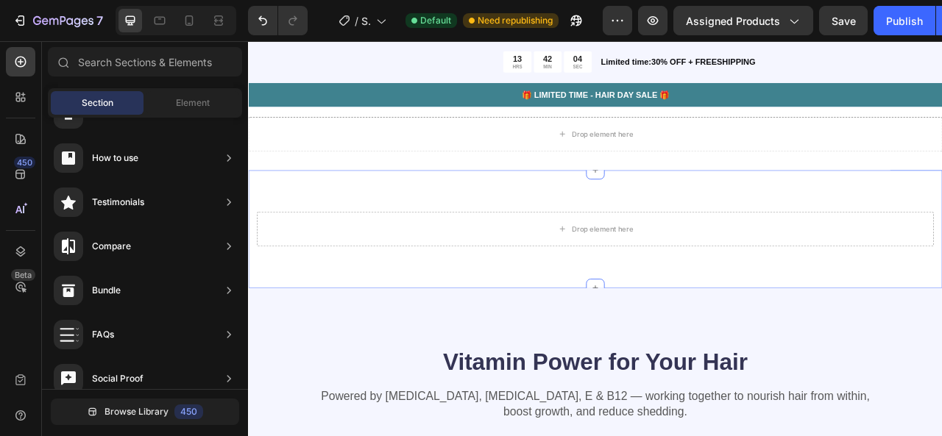
scroll to position [3344, 0]
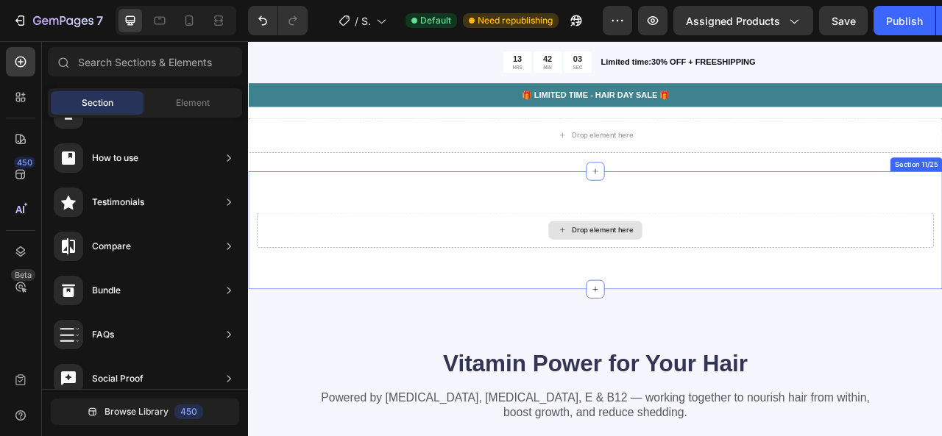
click at [709, 277] on div "Drop element here" at bounding box center [698, 282] width 78 height 12
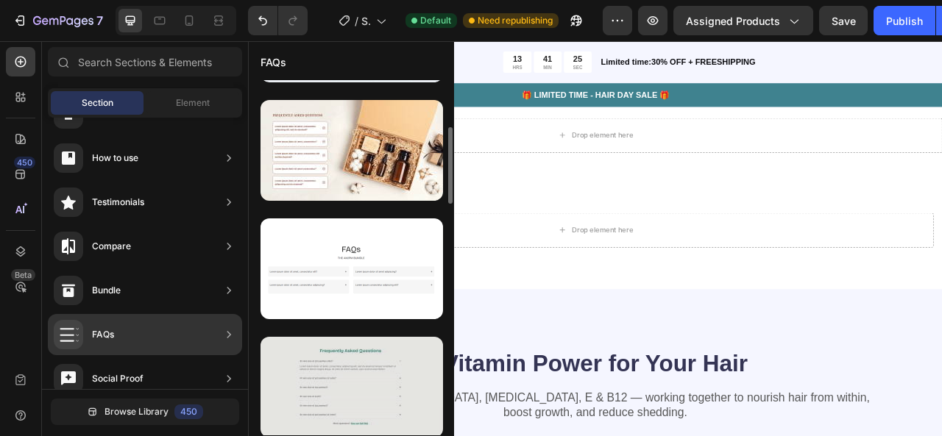
scroll to position [362, 0]
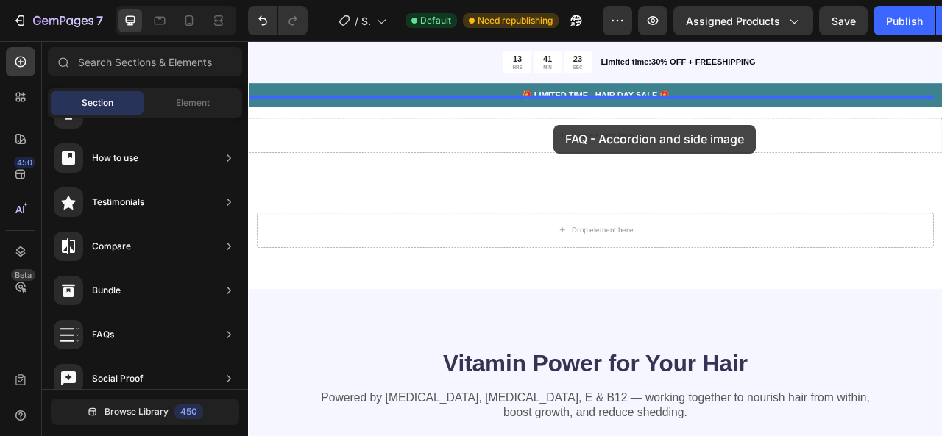
drag, startPoint x: 592, startPoint y: 415, endPoint x: 638, endPoint y: 143, distance: 276.1
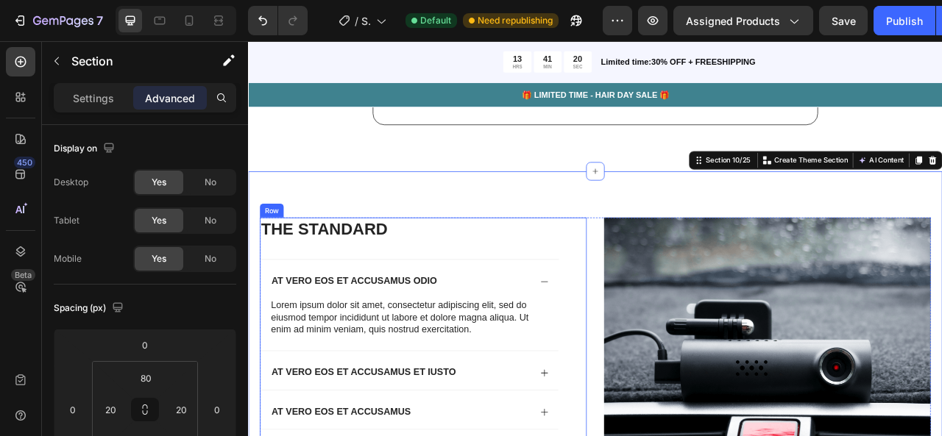
scroll to position [3251, 0]
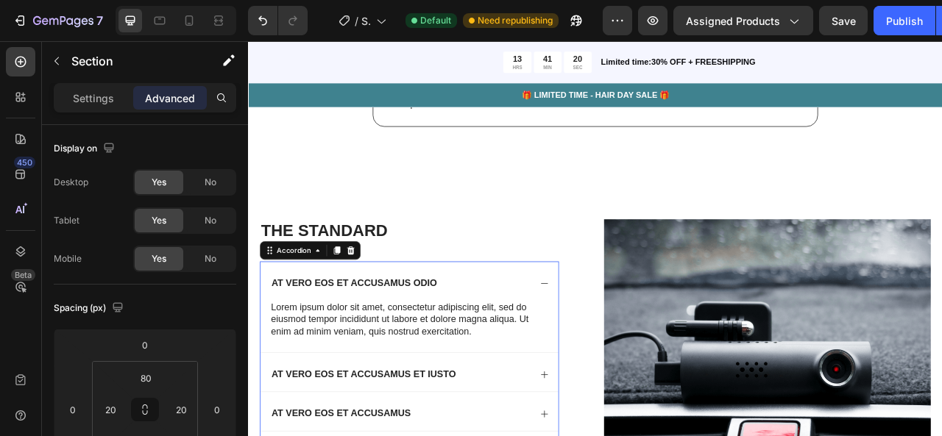
click at [577, 344] on div "At vero eos et accusamus odio" at bounding box center [441, 349] width 332 height 20
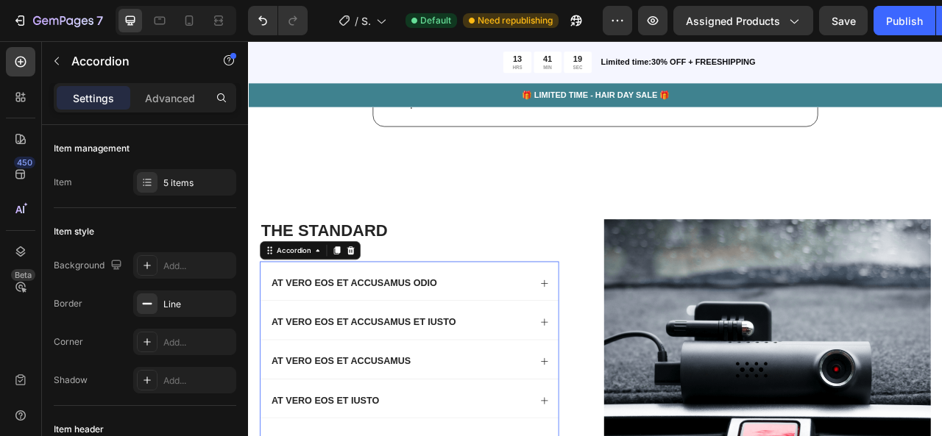
click at [609, 343] on div "At vero eos et accusamus odio" at bounding box center [452, 346] width 379 height 49
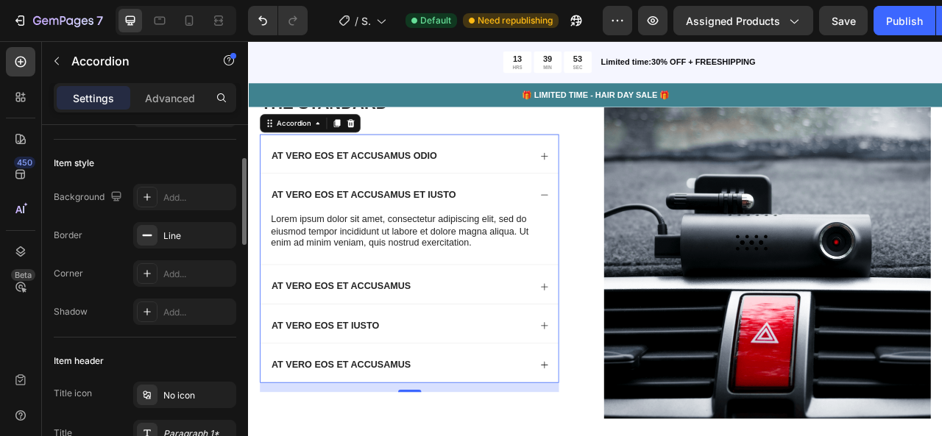
scroll to position [89, 0]
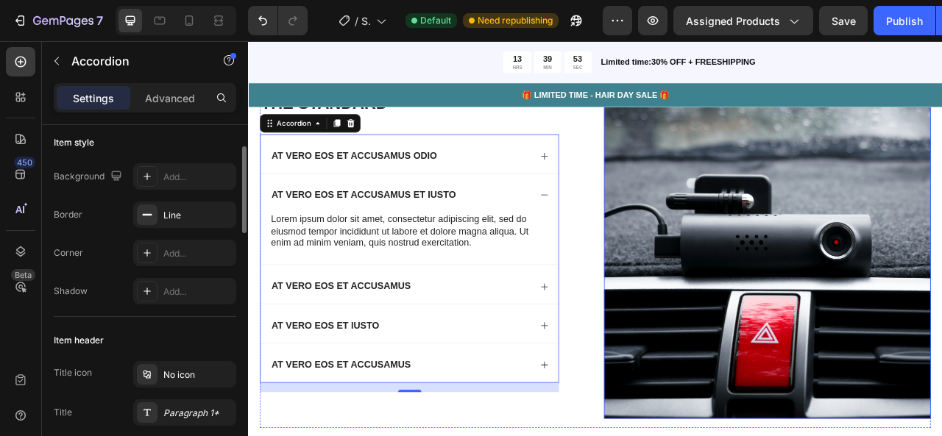
click at [860, 261] on img at bounding box center [909, 314] width 416 height 416
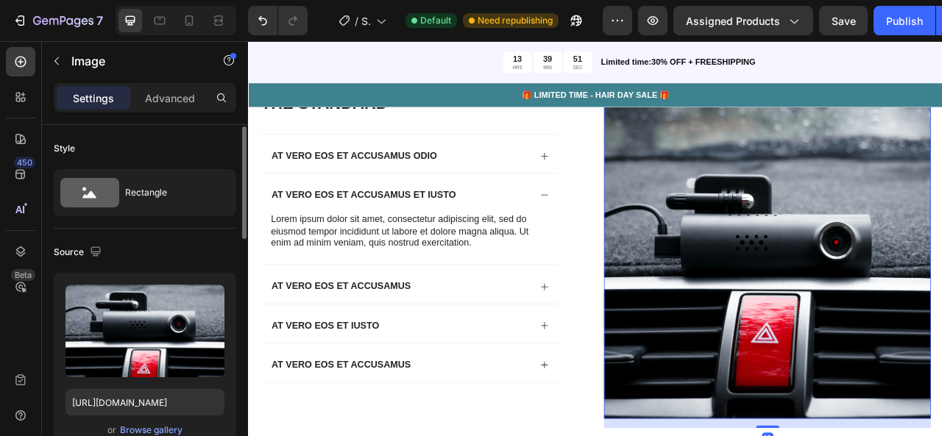
scroll to position [58, 0]
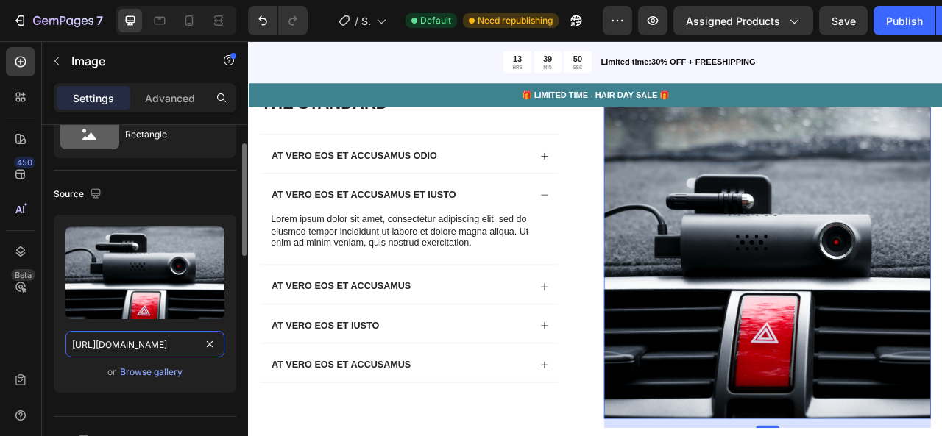
click at [166, 338] on input "https://cdn.shopify.com/s/files/1/0763/2483/1487/files/gempages_583688046814167…" at bounding box center [145, 344] width 159 height 26
paste input "www.dogdogcat.com/cdn/shop/files/winning-ads_4_efc3e55c-60d7-4281-8721-3695e8d3…"
type input "https://www.dogdogcat.com/cdn/shop/files/winning-ads_4_efc3e55c-60d7-4281-8721-…"
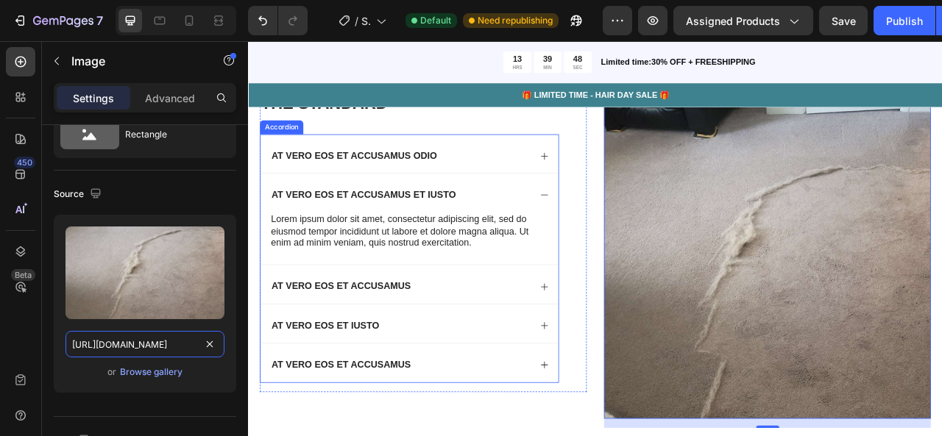
scroll to position [3297, 0]
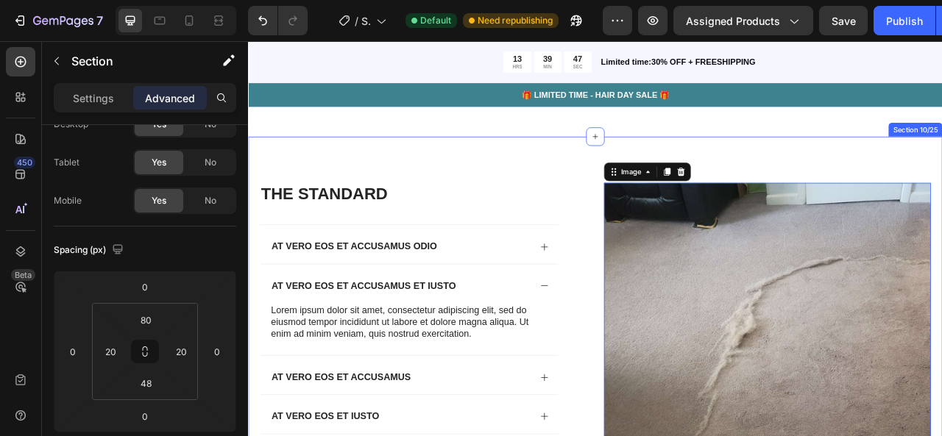
click at [619, 172] on div "The standard Heading At vero eos et accusamus odio At vero eos et accusamus et …" at bounding box center [689, 430] width 883 height 534
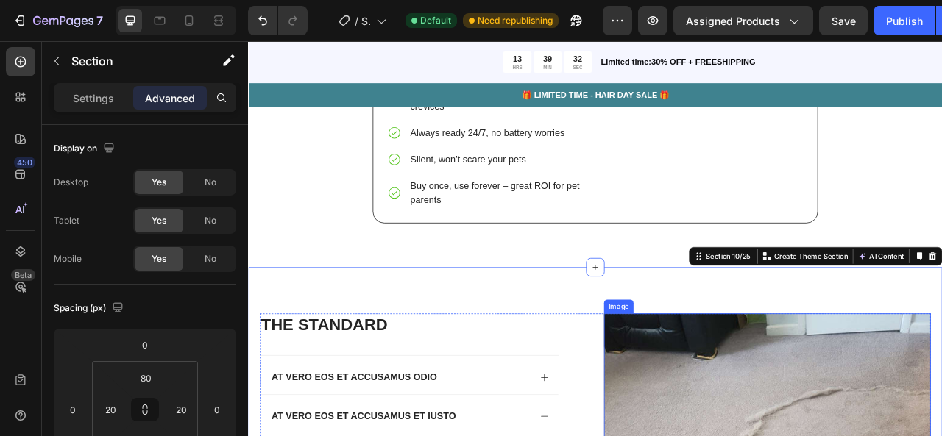
scroll to position [3126, 0]
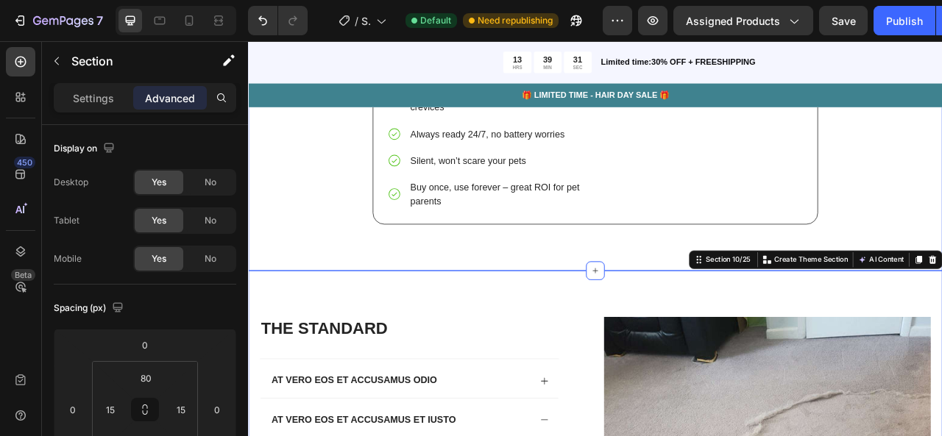
click at [332, 286] on div "WHY CHOOSE US? Heading Image Uproot edge™ Text Block Eradicates deep-set hair v…" at bounding box center [689, 3] width 861 height 590
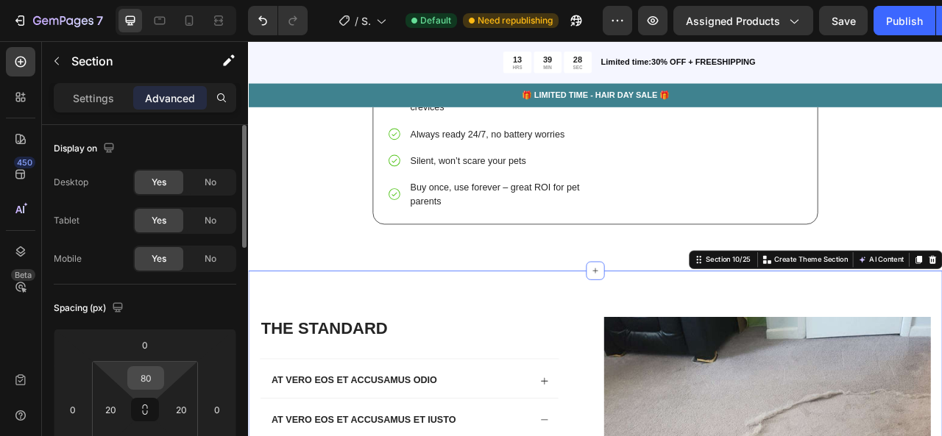
click at [162, 372] on div "80" at bounding box center [145, 379] width 37 height 24
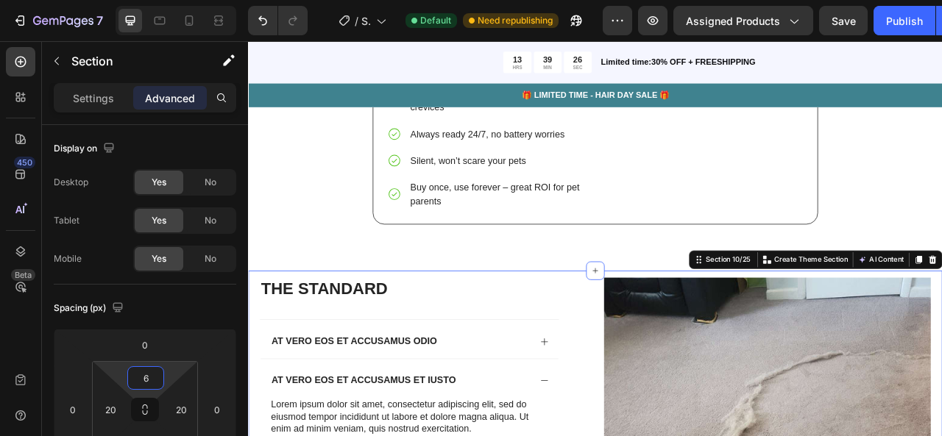
type input "4"
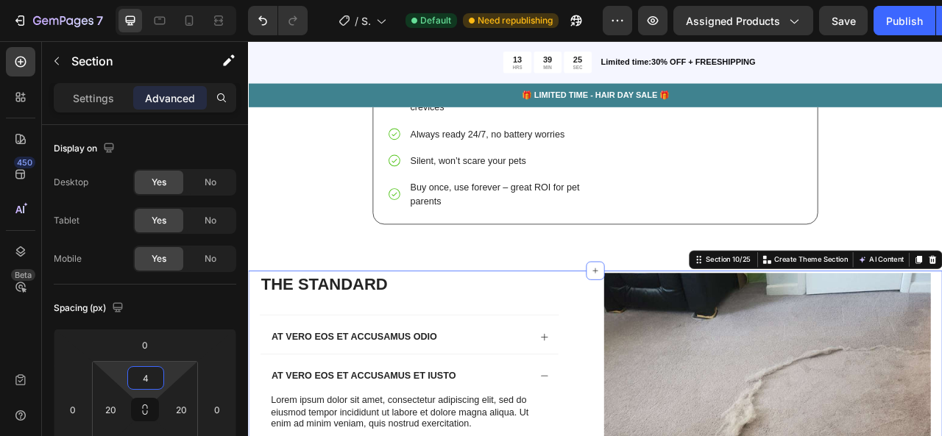
drag, startPoint x: 173, startPoint y: 378, endPoint x: 172, endPoint y: 398, distance: 20.6
click at [172, 0] on html "7 / Shopify Original Product Template Default Need republishing Preview Assigne…" at bounding box center [471, 0] width 942 height 0
click at [344, 277] on div "WHY CHOOSE US? Heading Image Uproot edge™ Text Block Eradicates deep-set hair v…" at bounding box center [689, 3] width 861 height 590
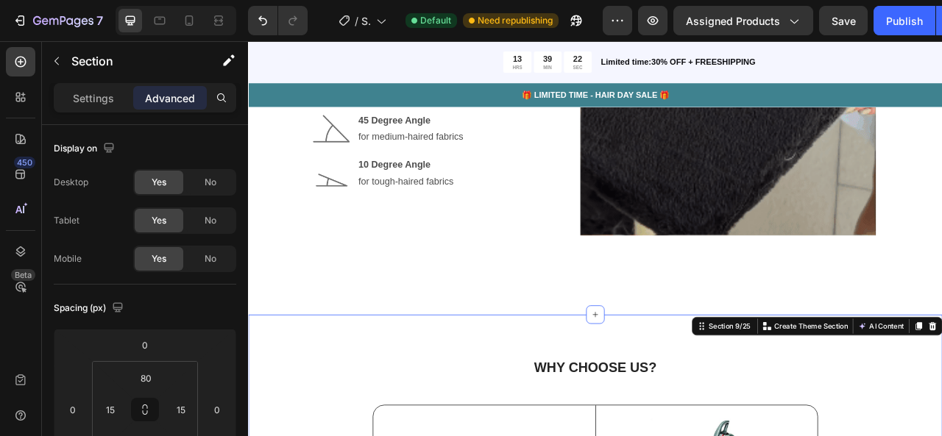
scroll to position [2388, 0]
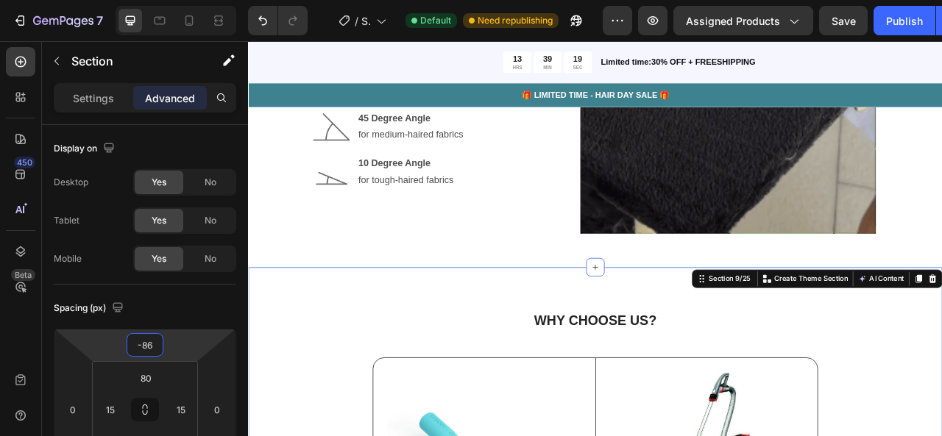
type input "-88"
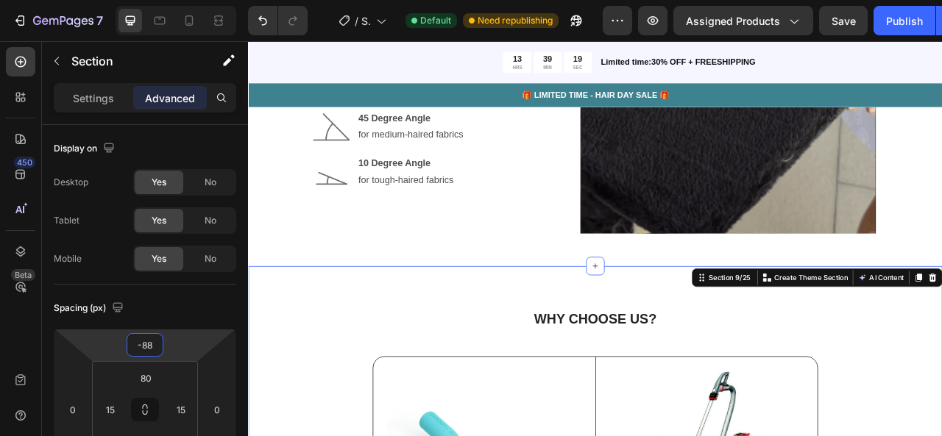
drag, startPoint x: 180, startPoint y: 361, endPoint x: 180, endPoint y: 375, distance: 13.3
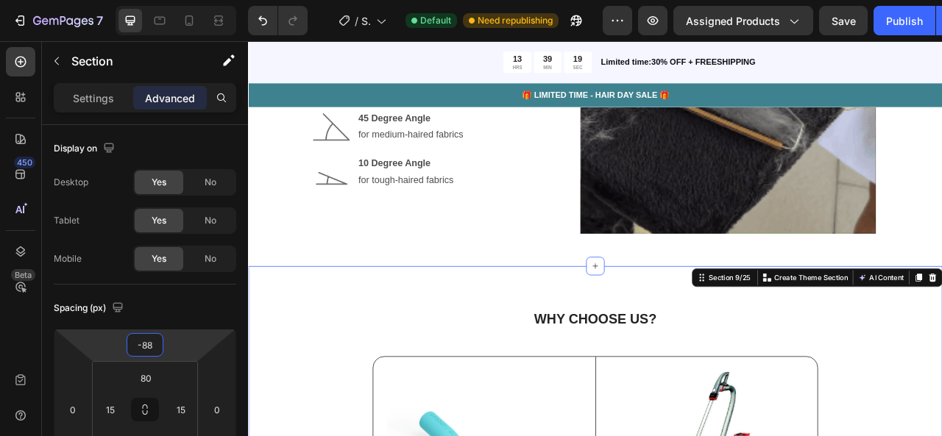
click at [180, 0] on html "7 / Shopify Original Product Template Default Need republishing Preview Assigne…" at bounding box center [471, 0] width 942 height 0
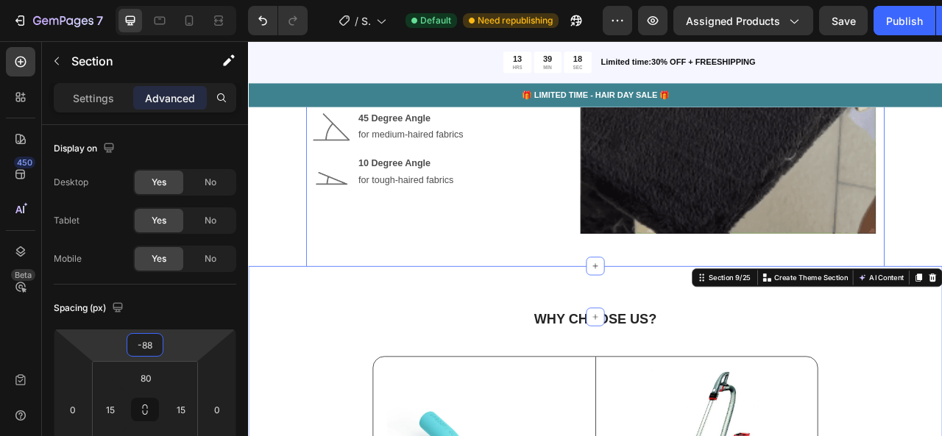
click at [408, 311] on div "Get Effective Results Text Block How to Use Heading Advanced head design allows…" at bounding box center [690, 127] width 715 height 435
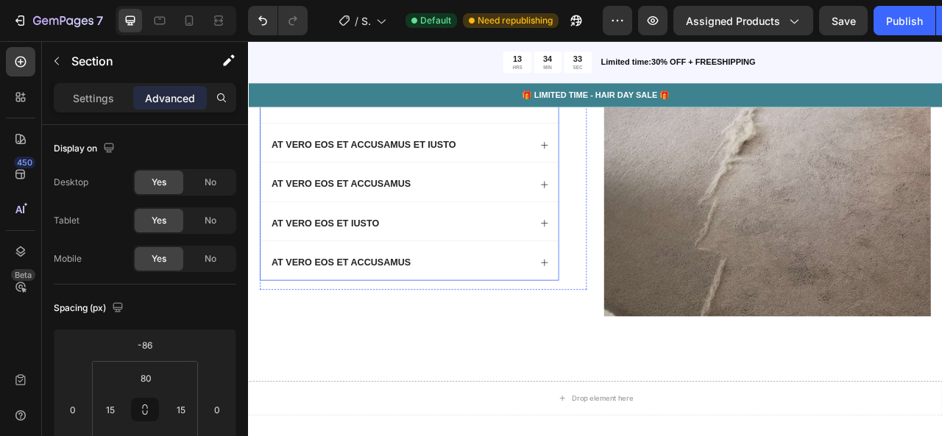
scroll to position [3419, 0]
click at [500, 314] on div "At vero eos et accusamus" at bounding box center [441, 324] width 332 height 20
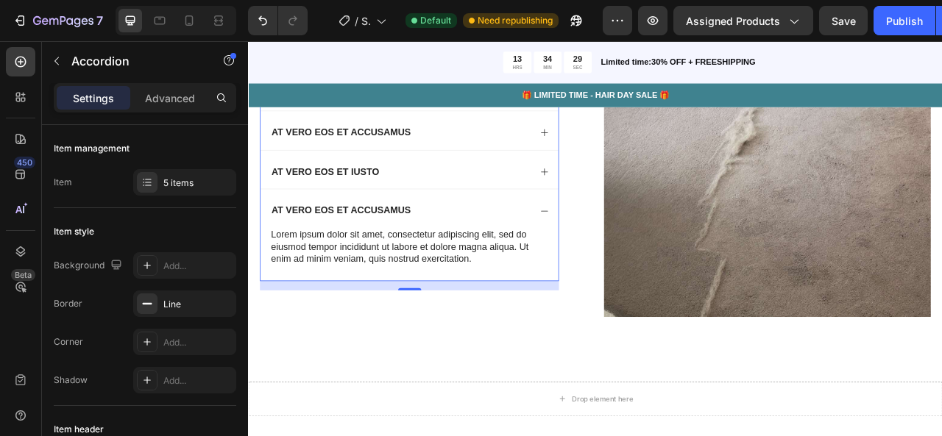
click at [496, 256] on div "At vero eos et accusamus" at bounding box center [441, 257] width 332 height 20
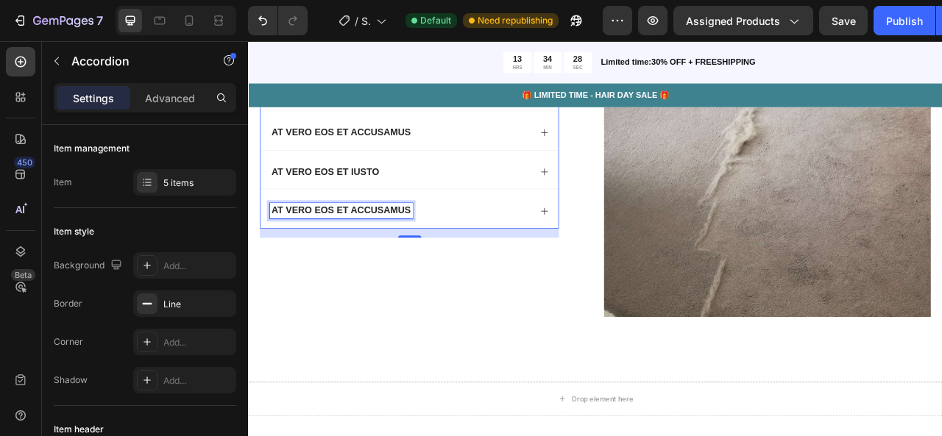
click at [375, 252] on p "At vero eos et accusamus" at bounding box center [365, 256] width 177 height 15
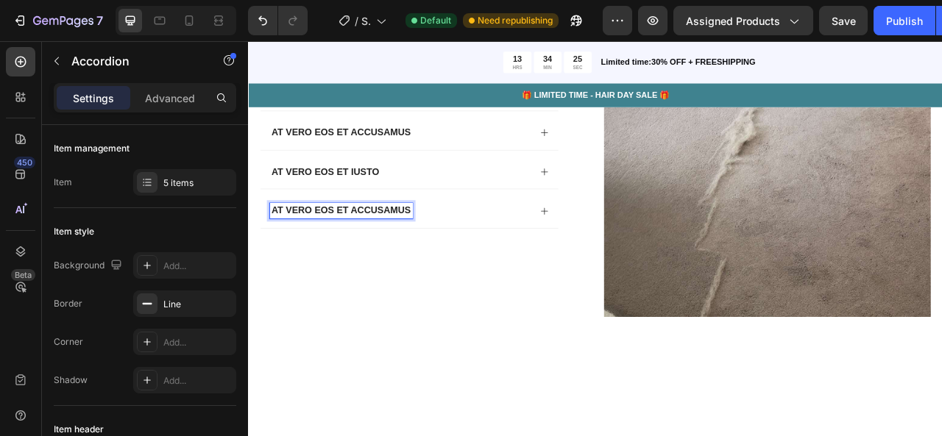
scroll to position [3261, 0]
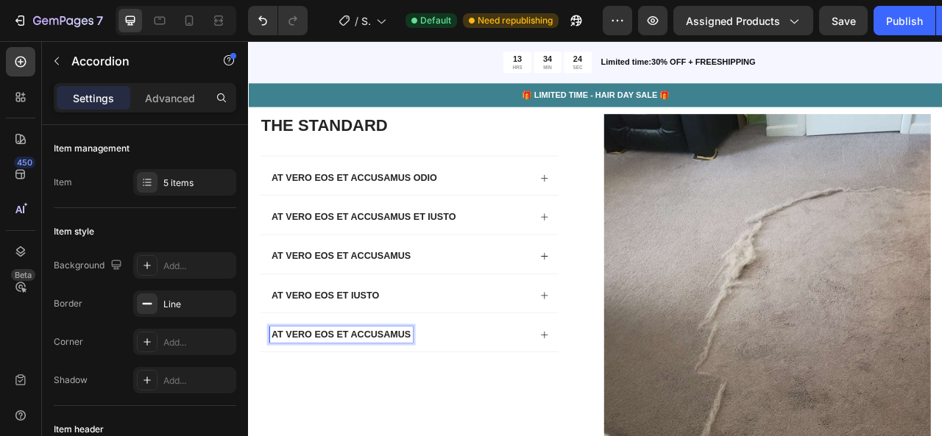
click at [548, 212] on div "At vero eos et accusamus odio" at bounding box center [441, 215] width 332 height 20
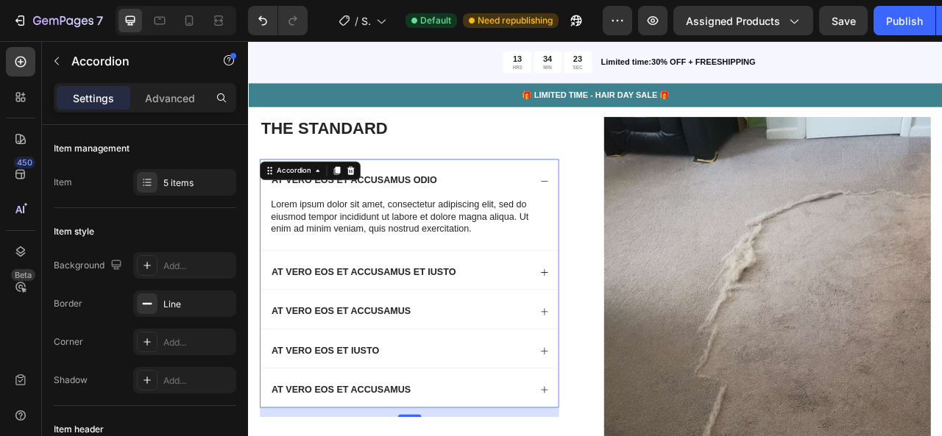
click at [548, 212] on div "At vero eos et accusamus odio" at bounding box center [441, 219] width 332 height 20
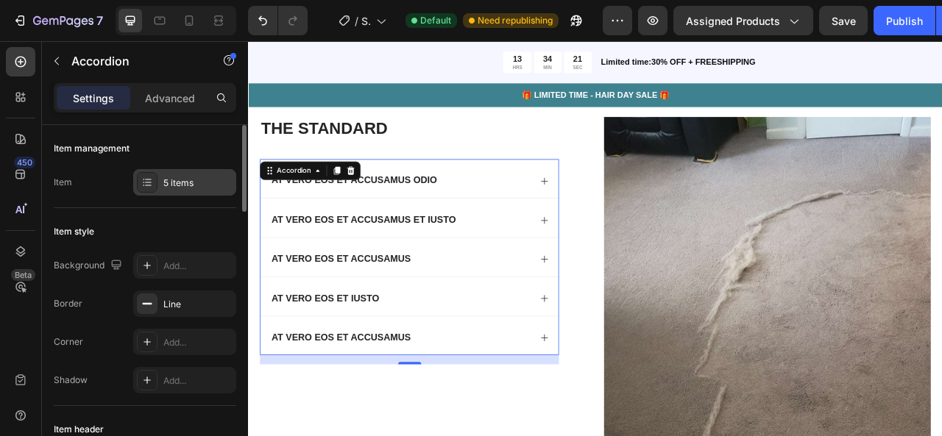
click at [174, 183] on div "5 items" at bounding box center [197, 183] width 69 height 13
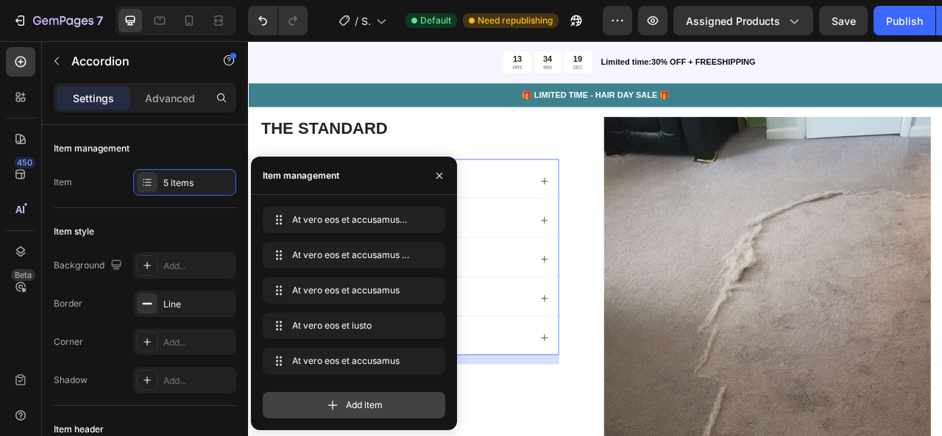
click at [358, 397] on div "Add item" at bounding box center [354, 405] width 183 height 26
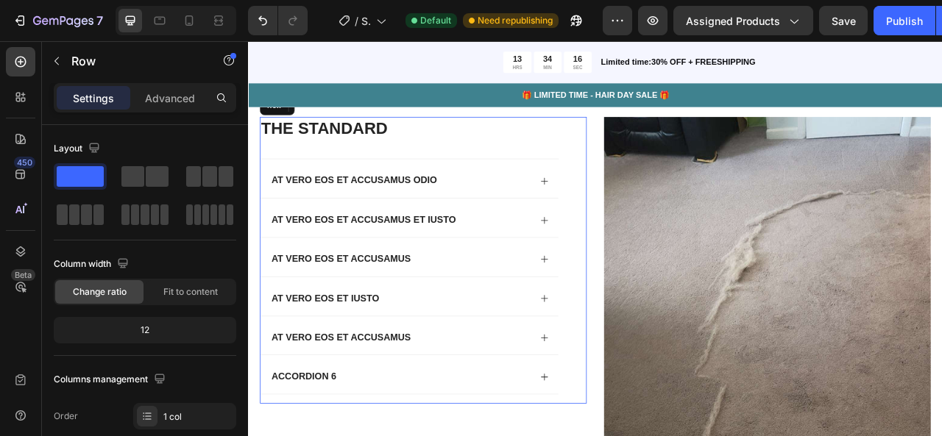
click at [663, 368] on div "The standard Heading At vero eos et accusamus odio At vero eos et accusamus et …" at bounding box center [471, 320] width 416 height 365
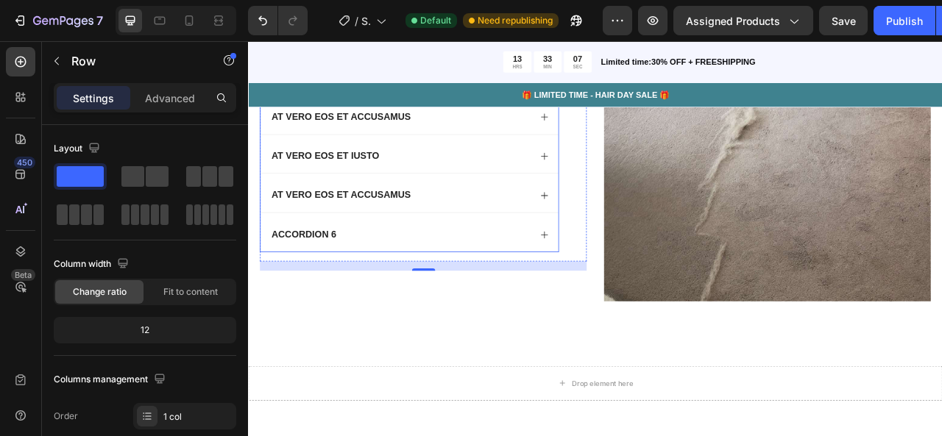
scroll to position [3439, 0]
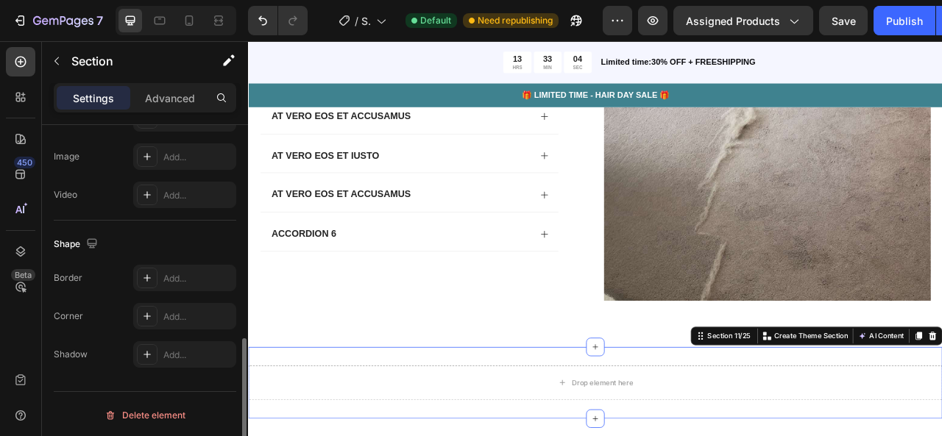
scroll to position [542, 0]
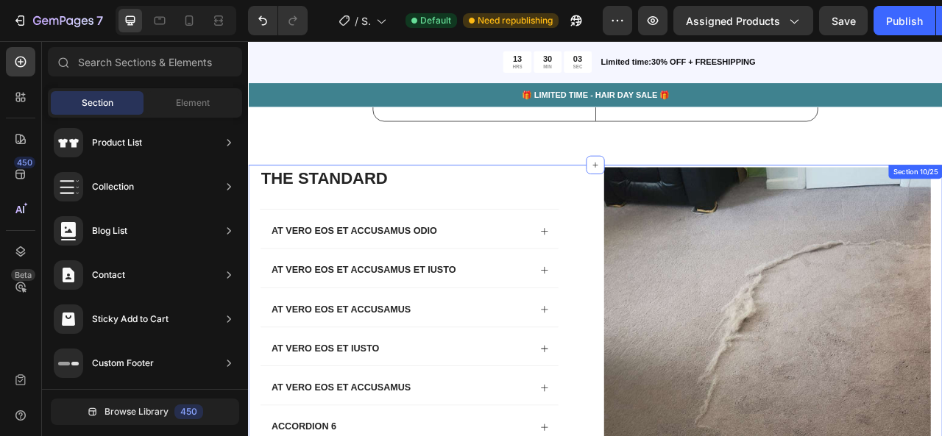
scroll to position [3192, 0]
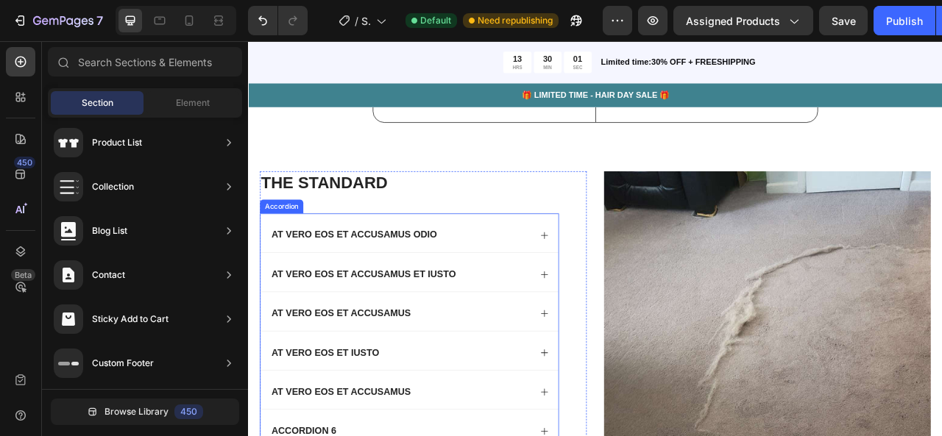
click at [501, 278] on div "At vero eos et accusamus odio" at bounding box center [441, 288] width 332 height 20
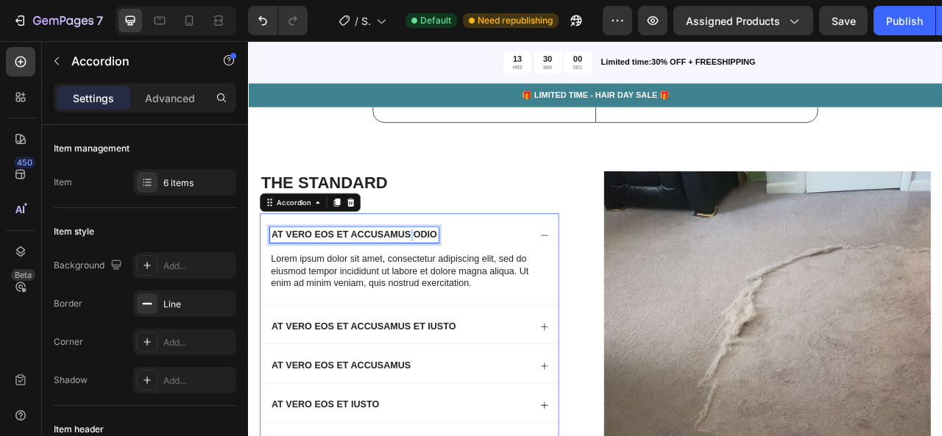
click at [451, 280] on p "At vero eos et accusamus odio" at bounding box center [382, 287] width 210 height 15
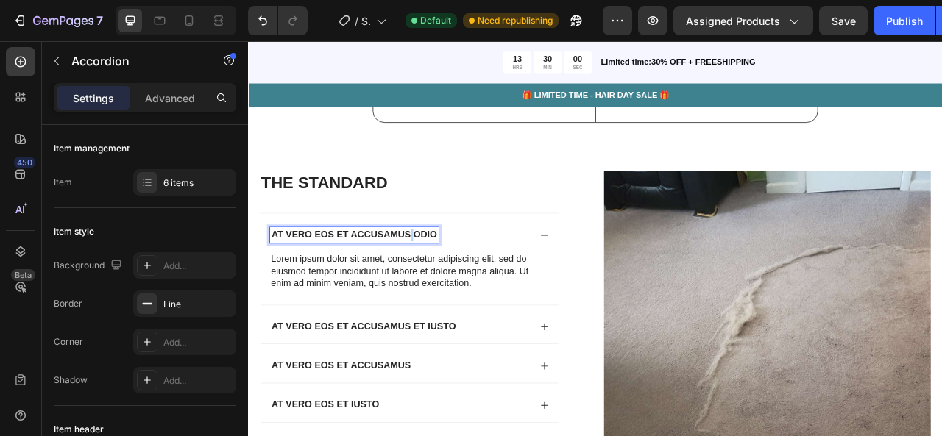
click at [451, 280] on p "At vero eos et accusamus odio" at bounding box center [382, 287] width 210 height 15
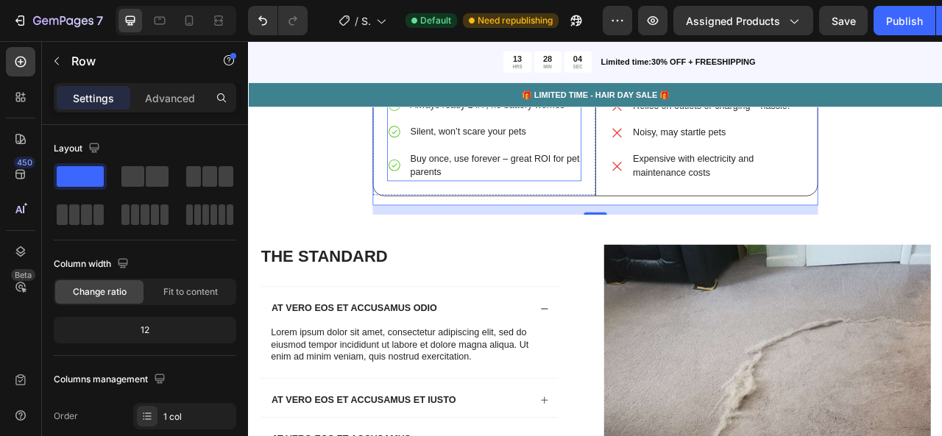
scroll to position [3129, 0]
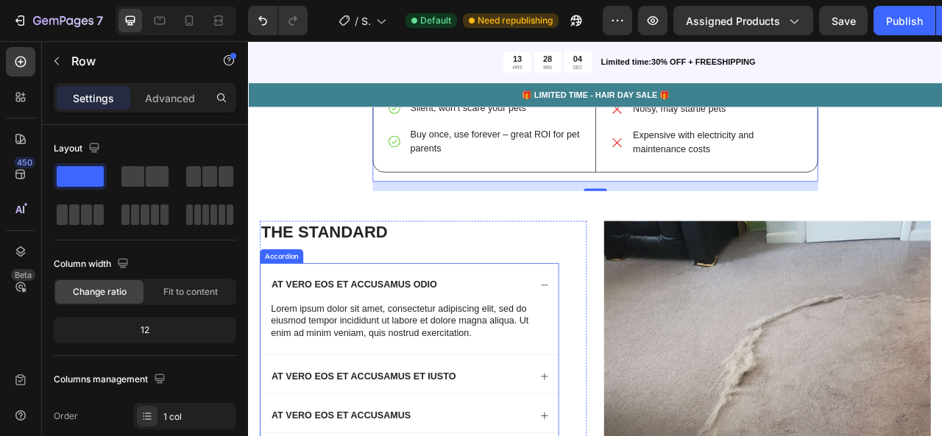
click at [442, 349] on p "At vero eos et accusamus odio" at bounding box center [382, 351] width 210 height 15
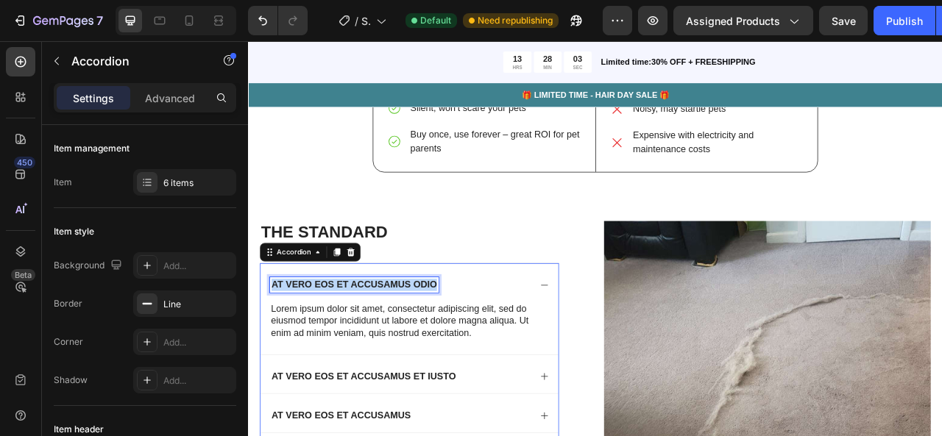
click at [442, 347] on p "At vero eos et accusamus odio" at bounding box center [382, 351] width 210 height 15
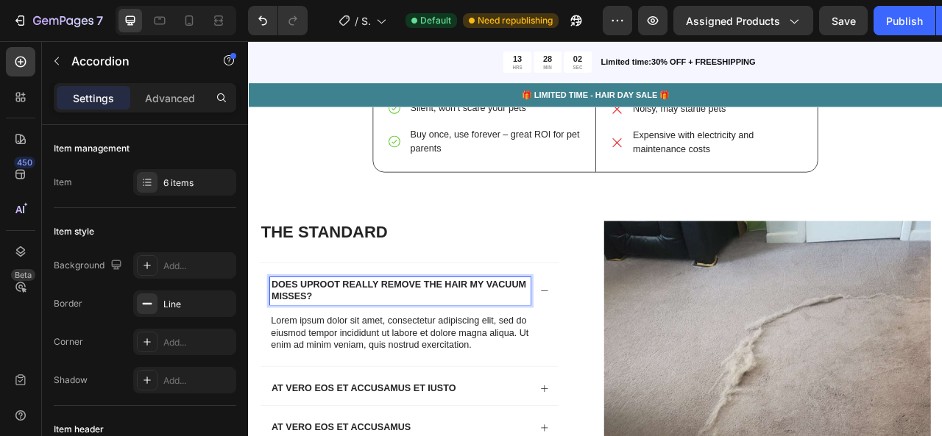
click at [342, 344] on p "Does Uproot really remove the hair my vacuum misses?" at bounding box center [441, 359] width 328 height 31
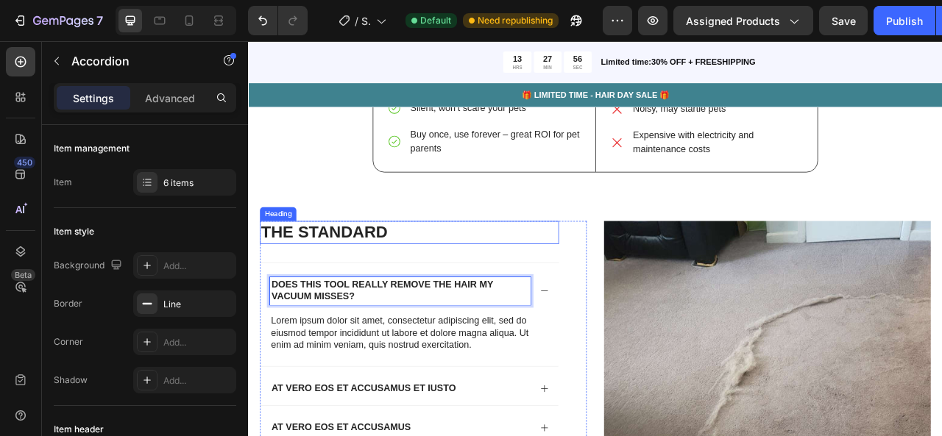
click at [564, 281] on h2 "The standard" at bounding box center [453, 284] width 380 height 29
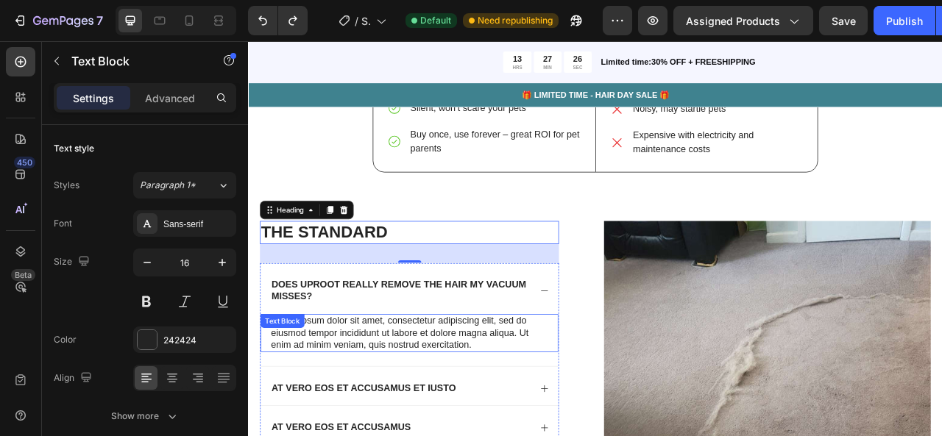
click at [384, 389] on div "Lorem ipsum dolor sit amet, consectetur adipiscing elit, sed do eiusmod tempor …" at bounding box center [452, 413] width 379 height 49
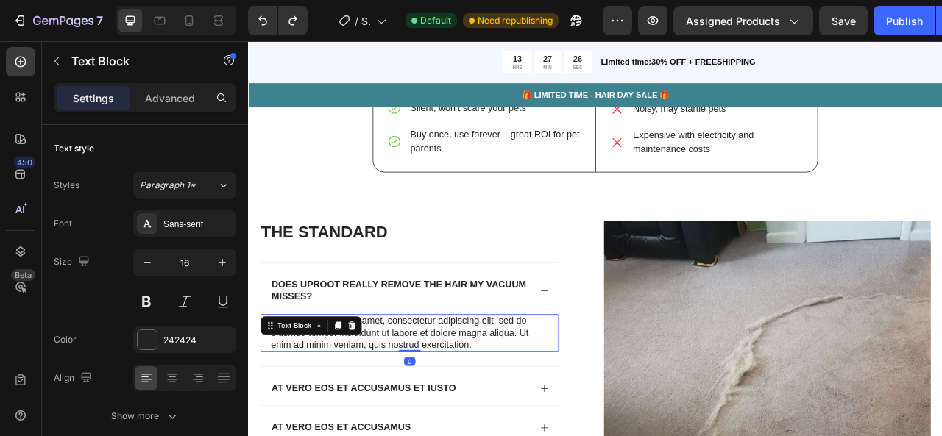
click at [384, 392] on div "Text Block" at bounding box center [327, 404] width 129 height 24
click at [419, 397] on p "Lorem ipsum dolor sit amet, consectetur adipiscing elit, sed do eiusmod tempor …" at bounding box center [453, 413] width 353 height 46
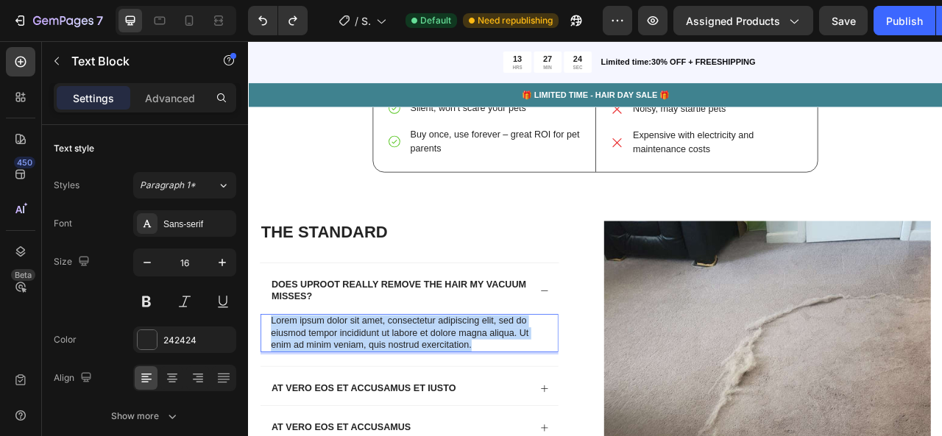
click at [419, 397] on p "Lorem ipsum dolor sit amet, consectetur adipiscing elit, sed do eiusmod tempor …" at bounding box center [453, 413] width 353 height 46
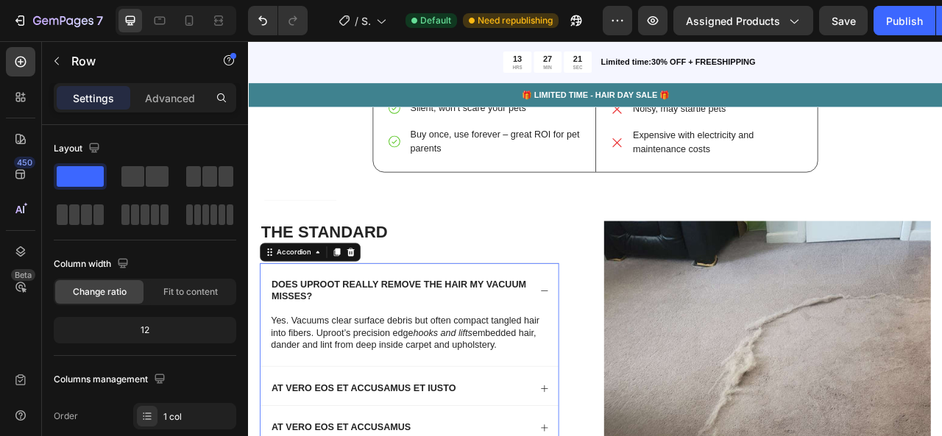
click at [563, 355] on p "Does Uproot really remove the hair my vacuum misses?" at bounding box center [441, 359] width 328 height 31
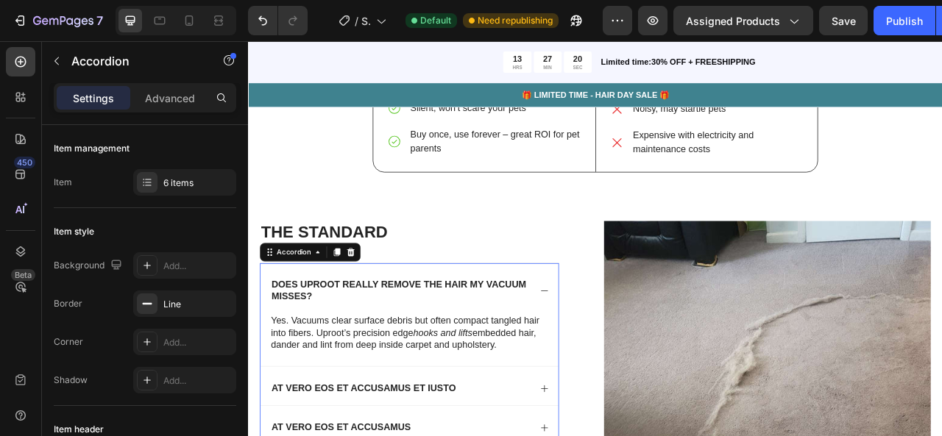
click at [608, 351] on div "Does Uproot really remove the hair my vacuum misses?" at bounding box center [452, 356] width 379 height 65
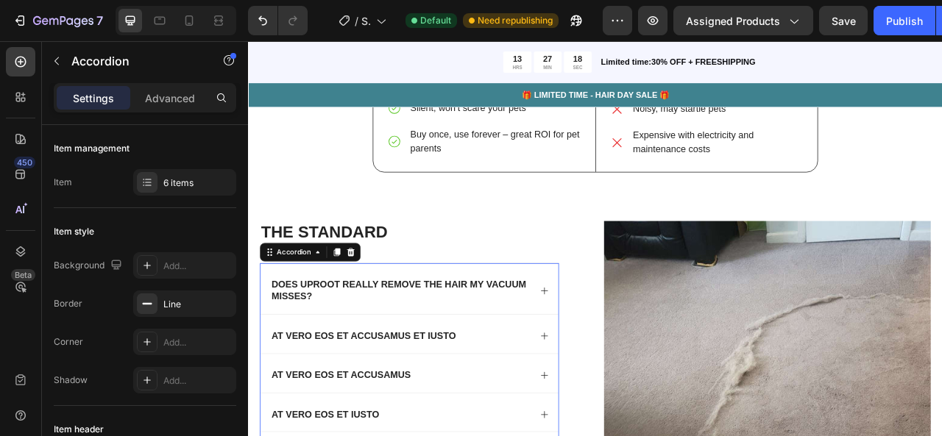
click at [609, 350] on div "Does Uproot really remove the hair my vacuum misses?" at bounding box center [452, 356] width 379 height 65
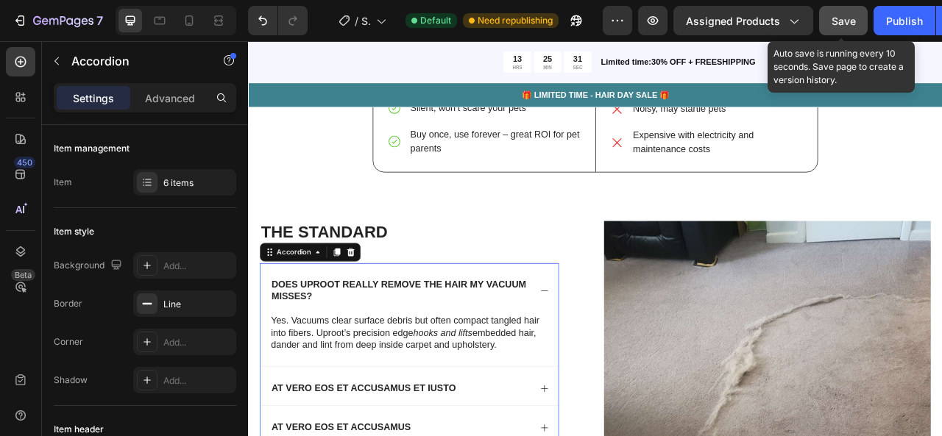
click at [843, 26] on span "Save" at bounding box center [844, 21] width 24 height 13
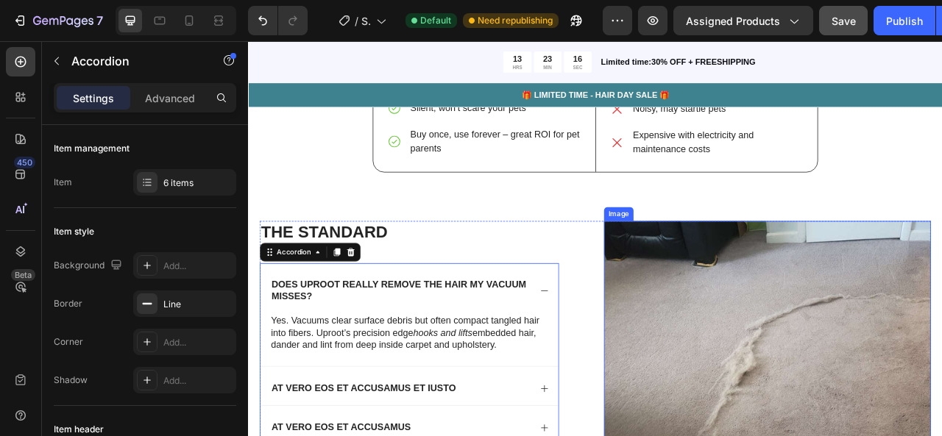
scroll to position [3242, 0]
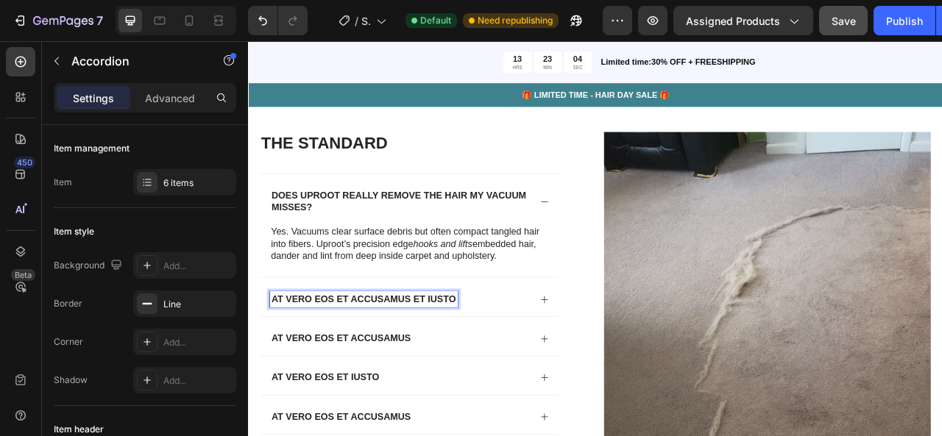
click at [397, 368] on p "At vero eos et accusamus et iusto" at bounding box center [394, 369] width 235 height 15
click at [616, 376] on div "Will it damage my fabric or upholstery?" at bounding box center [452, 366] width 379 height 49
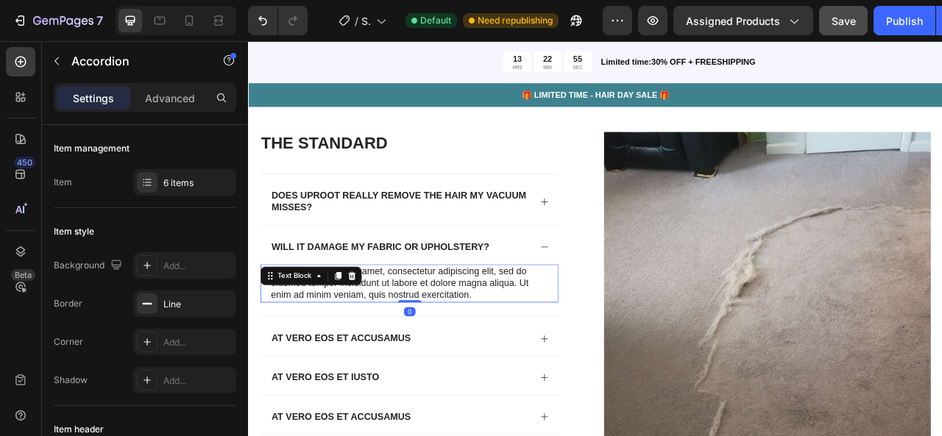
click at [344, 342] on div "Lorem ipsum dolor sit amet, consectetur adipiscing elit, sed do eiusmod tempor …" at bounding box center [452, 349] width 379 height 49
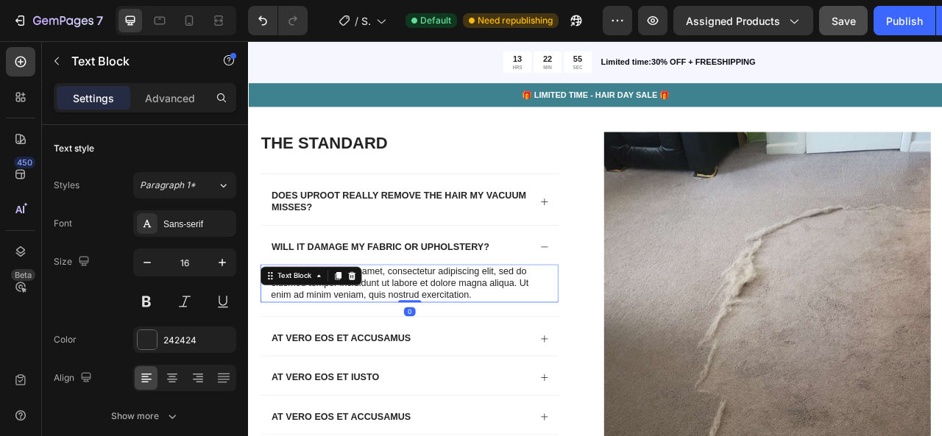
click at [344, 342] on div "Text Block" at bounding box center [327, 340] width 129 height 24
click at [438, 347] on p "Lorem ipsum dolor sit amet, consectetur adipiscing elit, sed do eiusmod tempor …" at bounding box center [453, 350] width 353 height 46
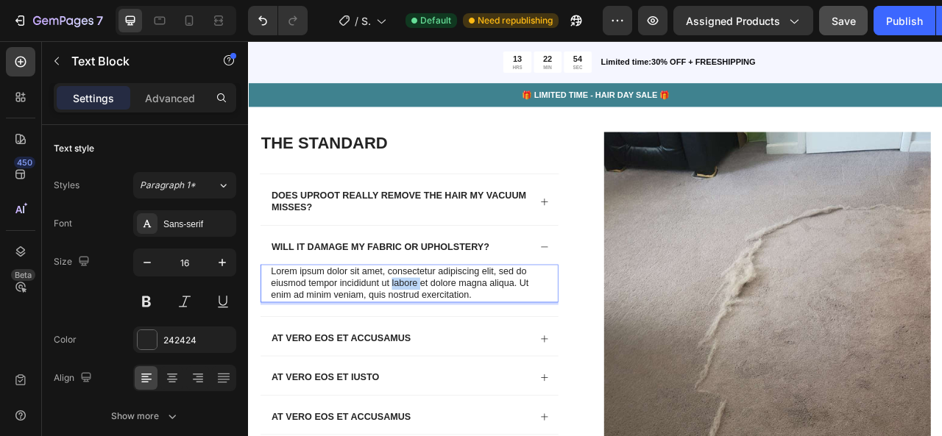
click at [438, 347] on p "Lorem ipsum dolor sit amet, consectetur adipiscing elit, sed do eiusmod tempor …" at bounding box center [453, 350] width 353 height 46
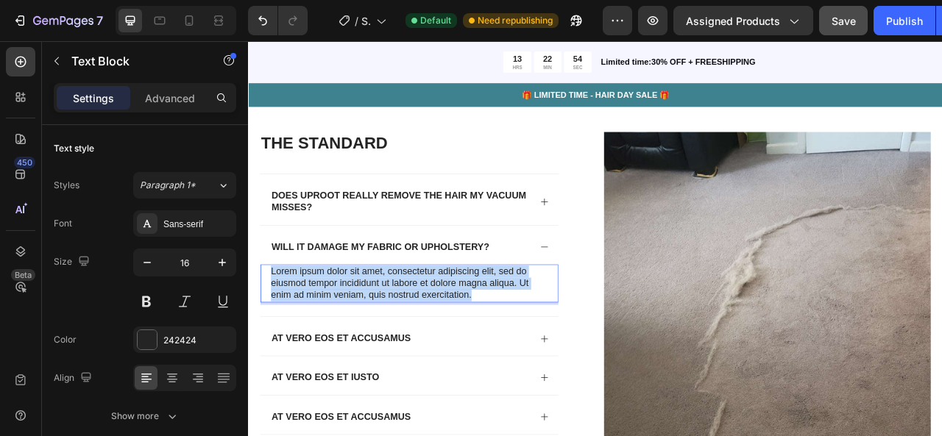
click at [438, 347] on p "Lorem ipsum dolor sit amet, consectetur adipiscing elit, sed do eiusmod tempor …" at bounding box center [453, 350] width 353 height 46
